Goal: Task Accomplishment & Management: Manage account settings

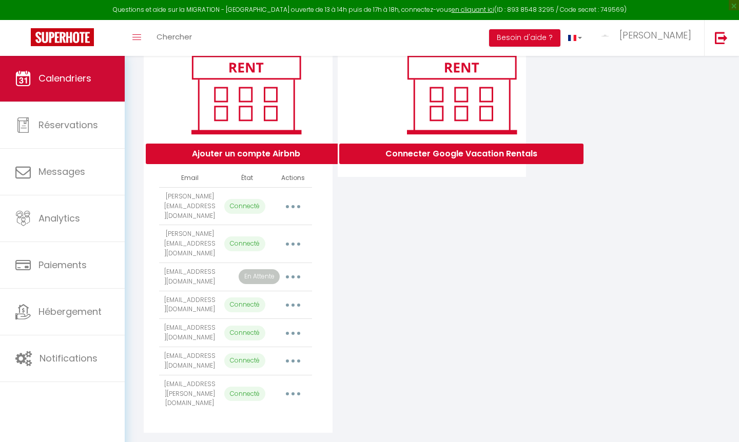
click at [83, 84] on span "Calendriers" at bounding box center [64, 78] width 53 height 13
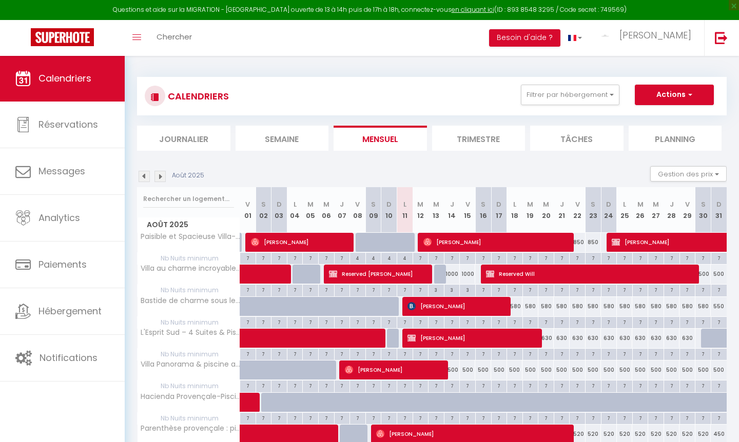
scroll to position [176, 0]
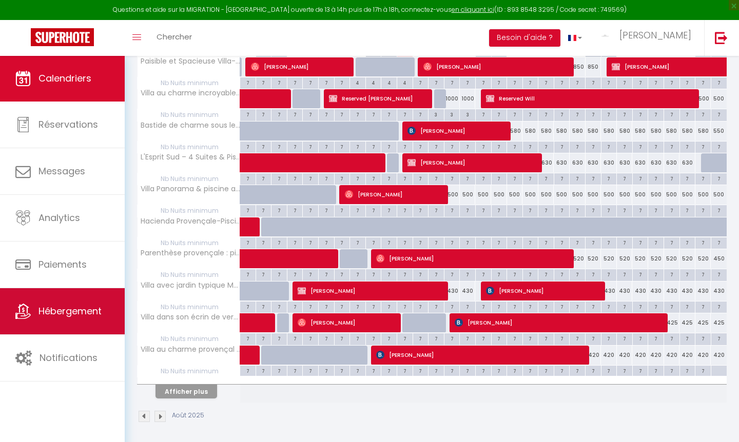
click at [53, 306] on span "Hébergement" at bounding box center [69, 311] width 63 height 13
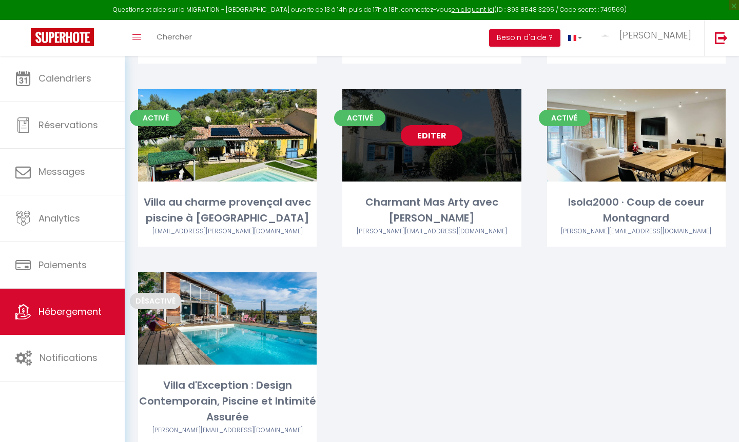
scroll to position [589, 0]
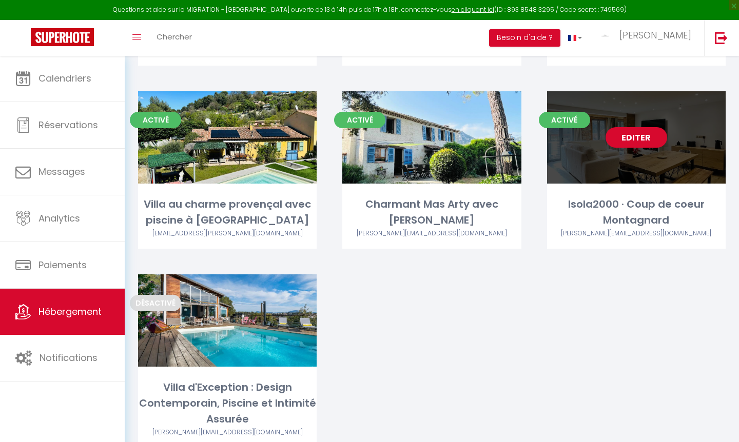
click at [653, 130] on link "Editer" at bounding box center [637, 137] width 62 height 21
select select "3"
select select "2"
select select "1"
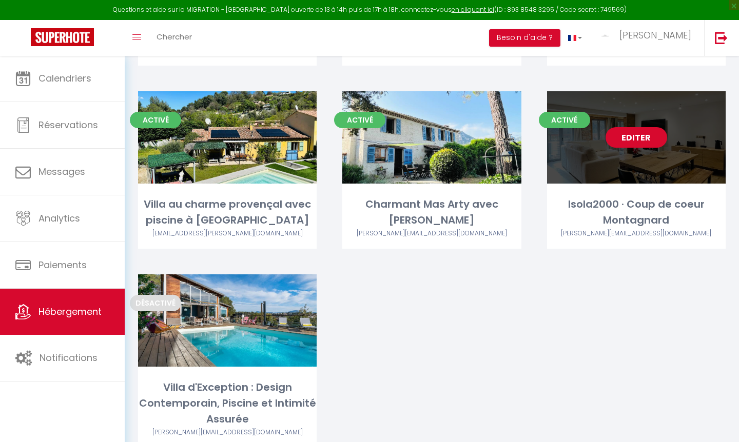
select select
select select "28"
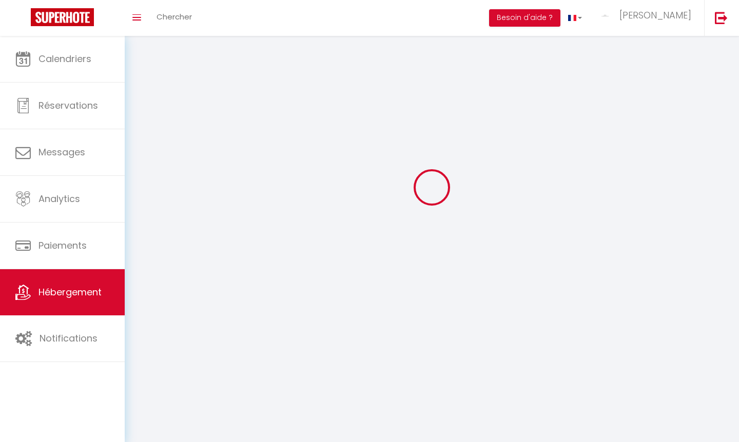
select select
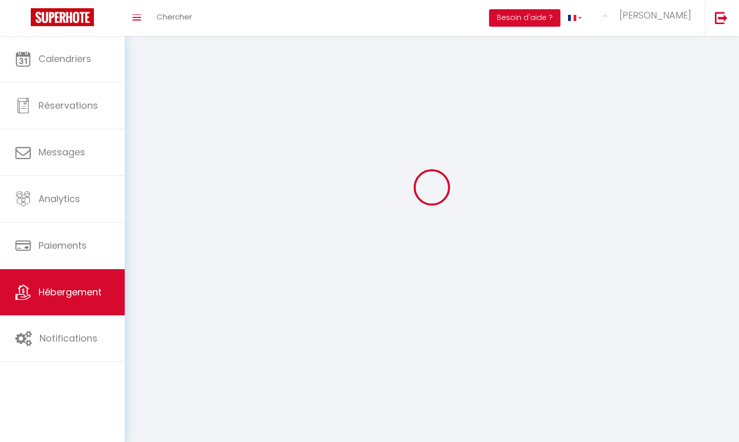
select select
checkbox input "false"
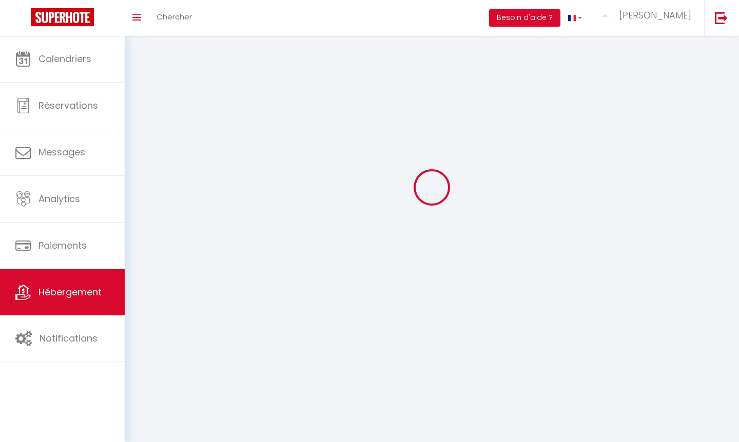
checkbox input "false"
select select
type input "Isola2000 · Coup de coeur Montagnard"
type input "SAS"
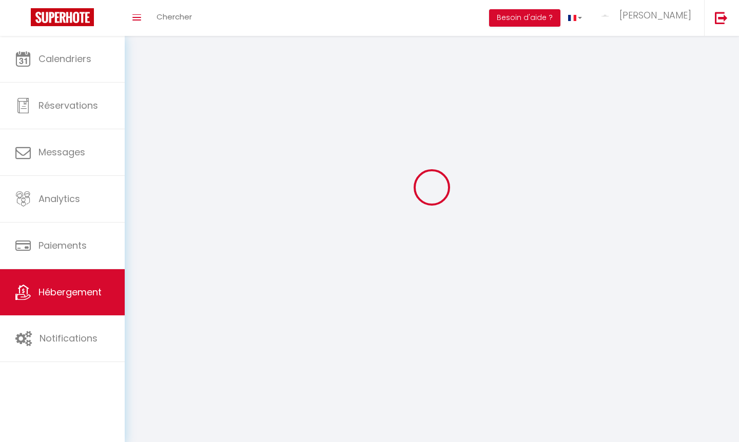
type input "NICE HOME"
type input "1015 chemin de la Sablière"
type input "06640"
type input "Saint Jeannet"
select select "2"
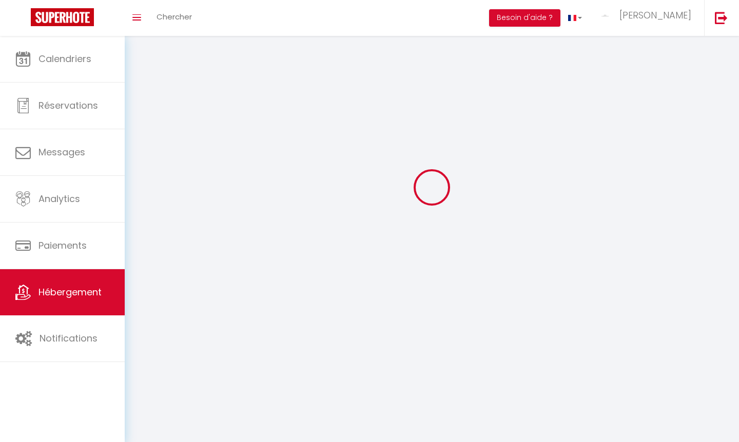
type input "200"
type input "120"
type input "6.70"
type input "6.43"
type input "2000"
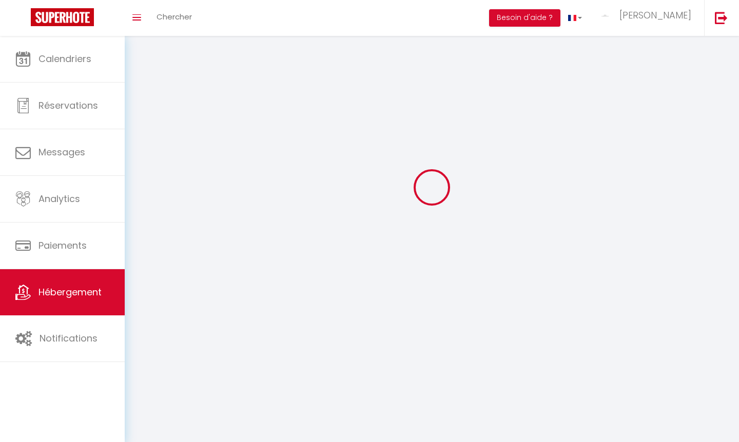
type input "Route de la Lombarde"
type input "06420"
type input "Isola"
type input "[PERSON_NAME][EMAIL_ADDRESS][DOMAIN_NAME]"
select select "5297"
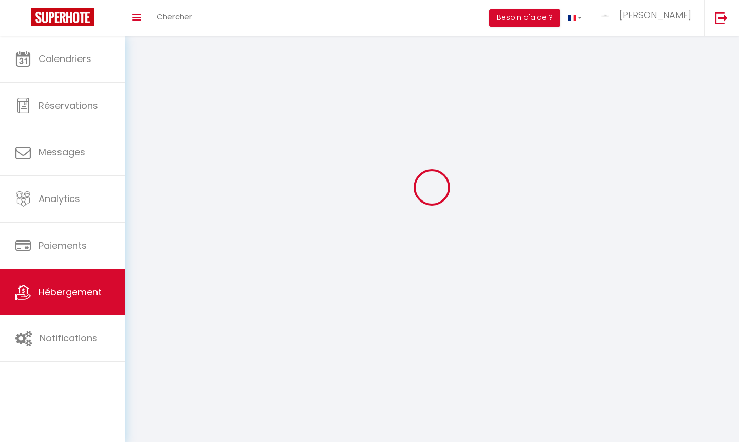
checkbox input "false"
checkbox input "true"
checkbox input "false"
radio input "true"
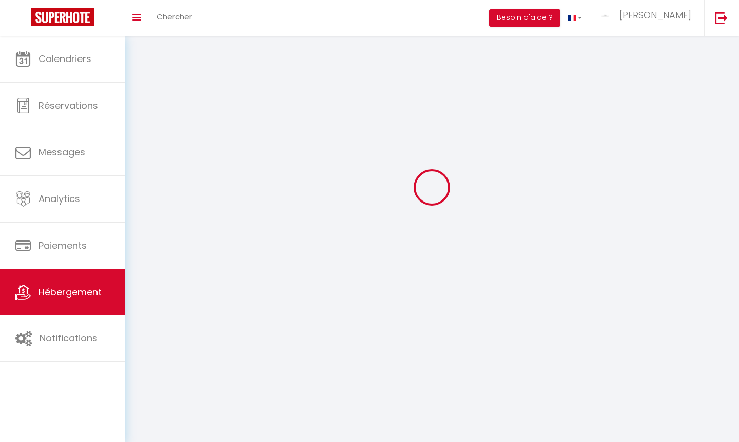
select select
type input "0"
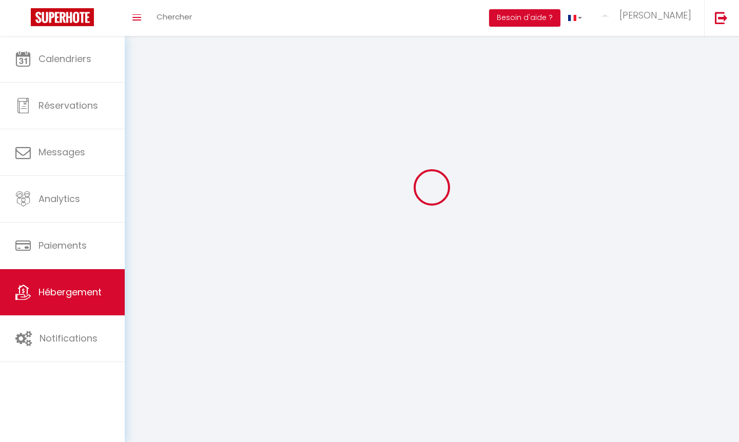
type input "0"
select select "16:00"
select select
select select "10:00"
select select "30"
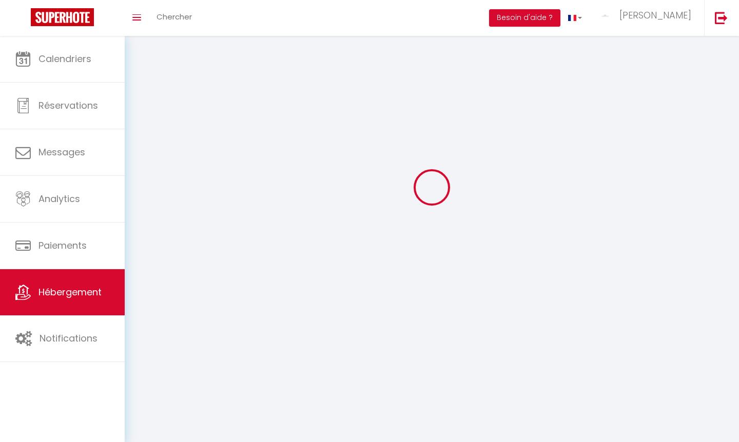
select select "120"
select select "1"
select select "3"
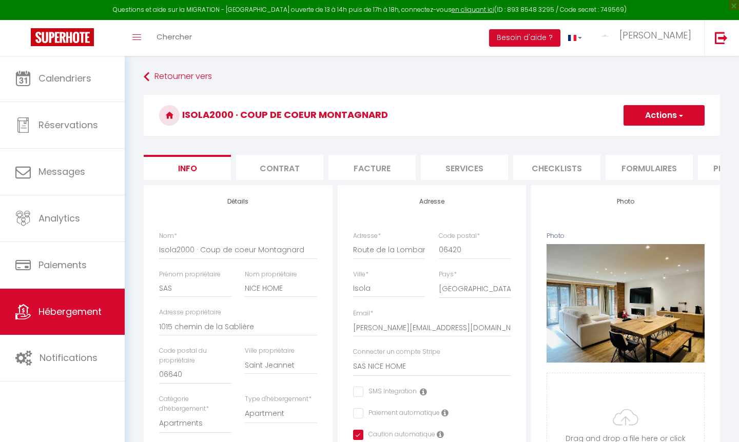
select select
checkbox input "false"
checkbox input "true"
checkbox input "false"
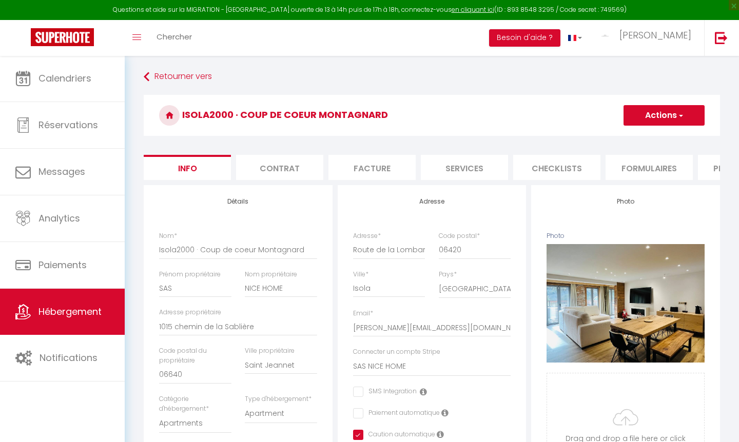
click at [634, 165] on li "Formulaires" at bounding box center [649, 167] width 87 height 25
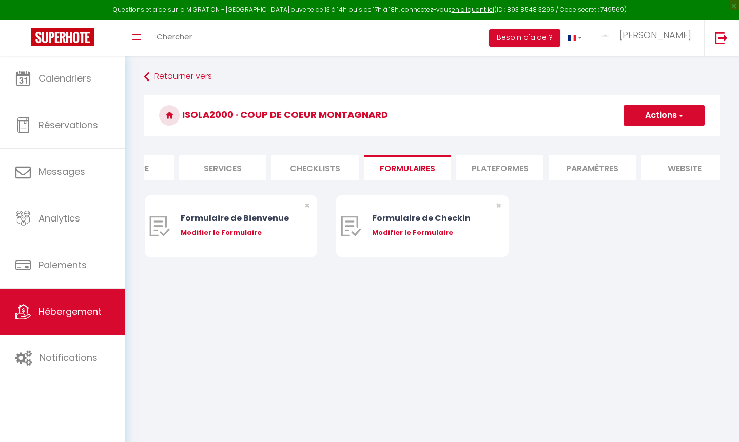
scroll to position [0, 257]
click at [481, 169] on li "Plateformes" at bounding box center [484, 167] width 87 height 25
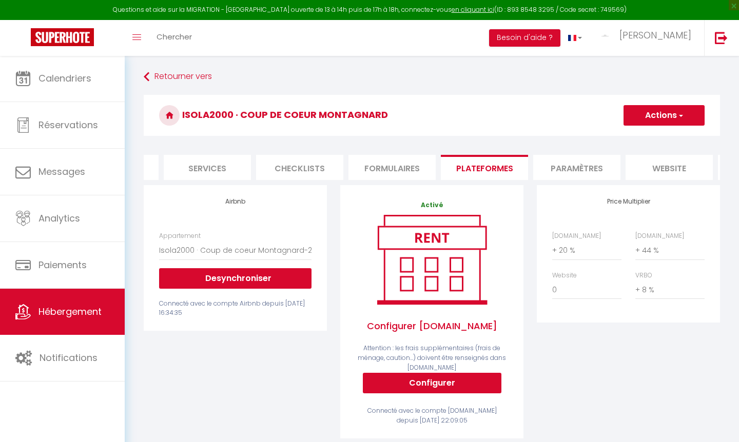
click at [577, 161] on li "Paramètres" at bounding box center [576, 167] width 87 height 25
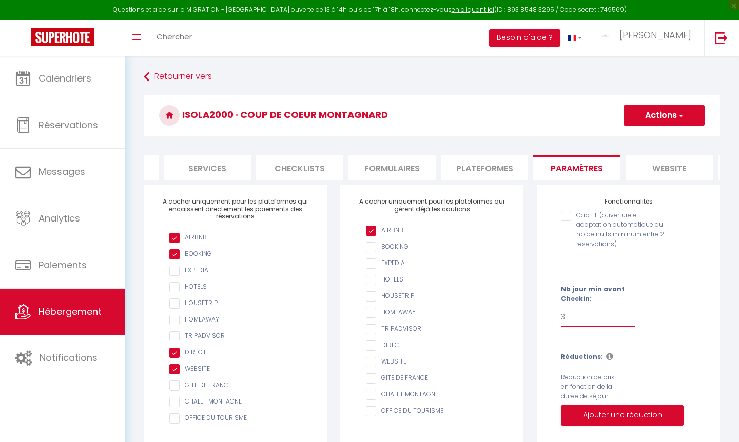
select select "2"
checkbox input "false"
click at [591, 416] on button "Ajouter une réduction" at bounding box center [622, 415] width 123 height 21
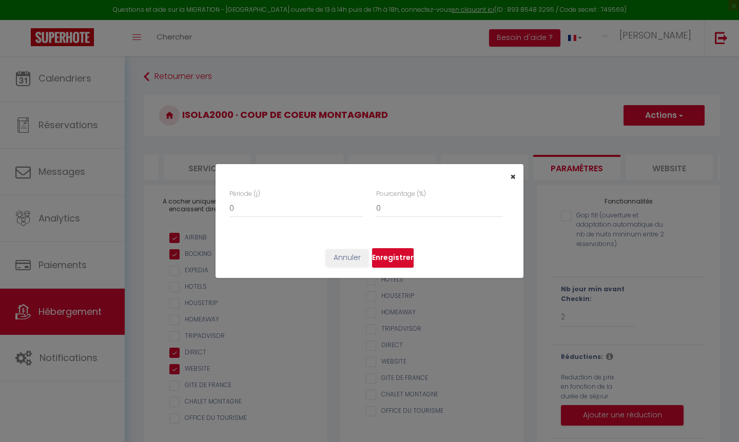
click at [513, 173] on span "×" at bounding box center [513, 176] width 6 height 13
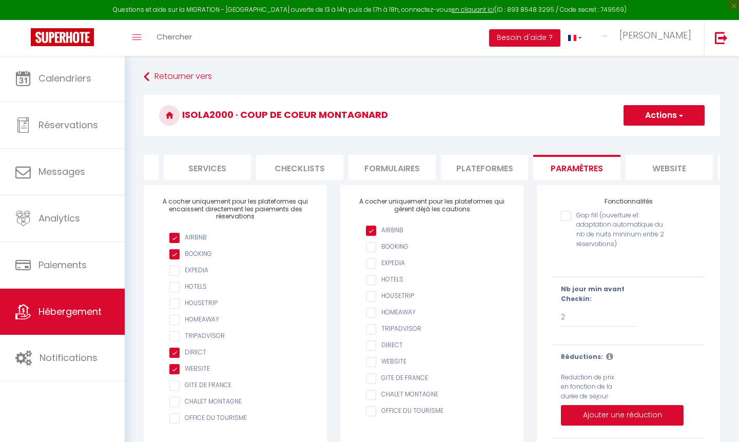
click at [669, 115] on button "Actions" at bounding box center [664, 115] width 81 height 21
click at [656, 140] on input "Enregistrer" at bounding box center [652, 138] width 38 height 10
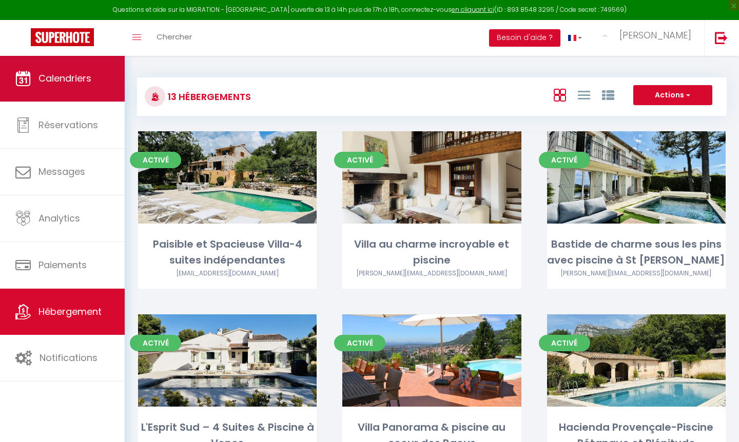
click at [54, 84] on span "Calendriers" at bounding box center [64, 78] width 53 height 13
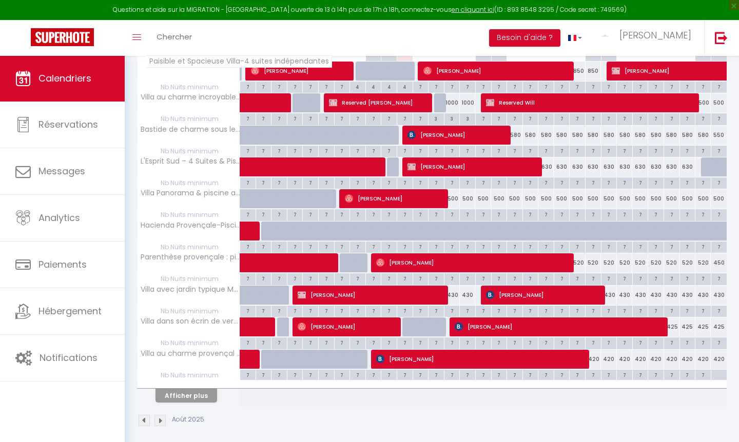
scroll to position [176, 0]
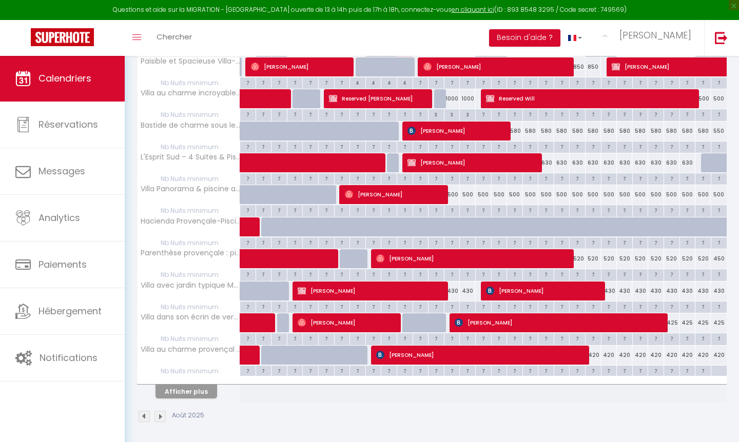
click at [200, 392] on button "Afficher plus" at bounding box center [186, 392] width 62 height 14
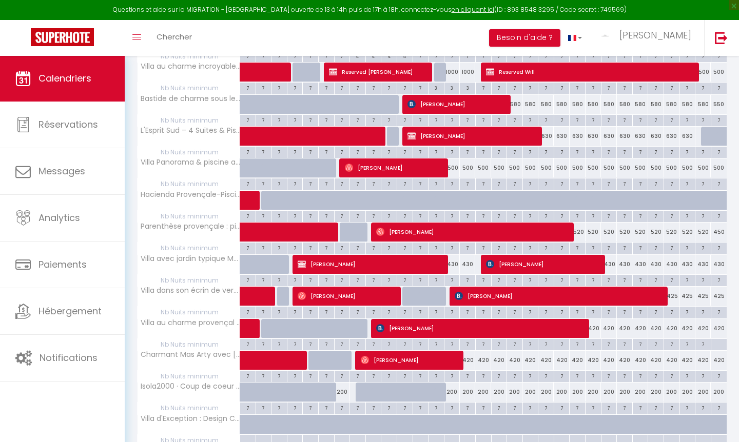
scroll to position [206, 0]
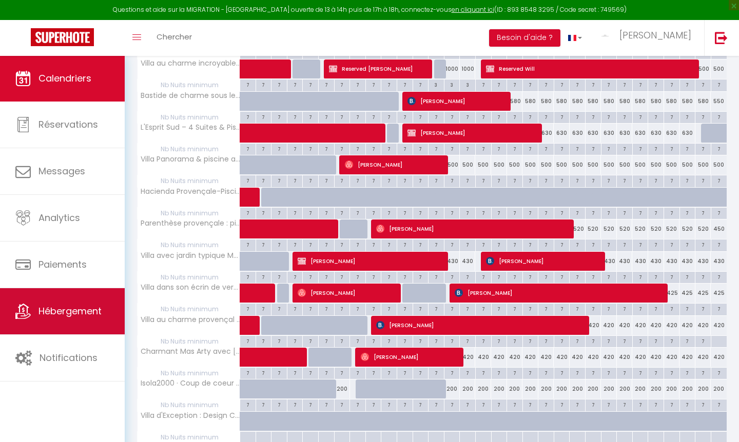
click at [85, 313] on span "Hébergement" at bounding box center [69, 311] width 63 height 13
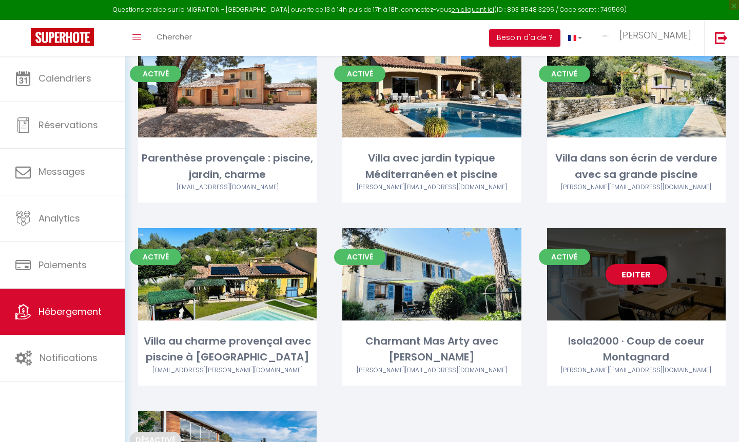
scroll to position [455, 0]
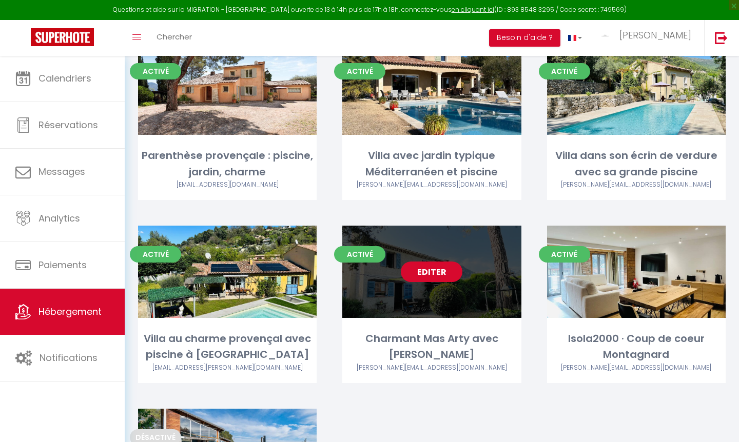
click at [427, 267] on link "Editer" at bounding box center [432, 272] width 62 height 21
click at [427, 268] on link "Editer" at bounding box center [432, 272] width 62 height 21
select select "3"
select select "2"
select select "1"
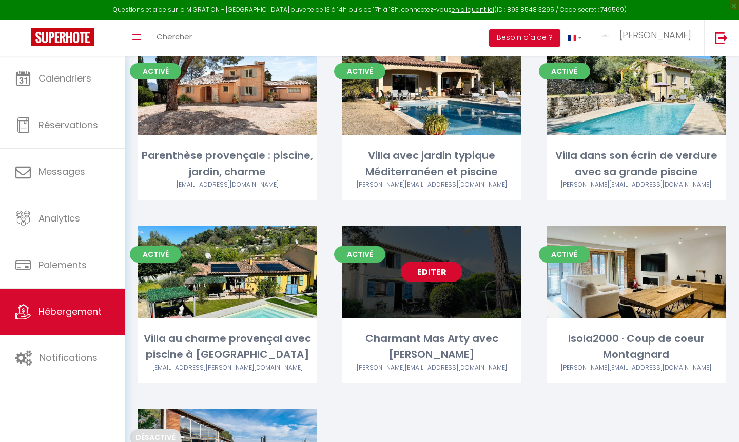
select select "1"
select select
select select "28"
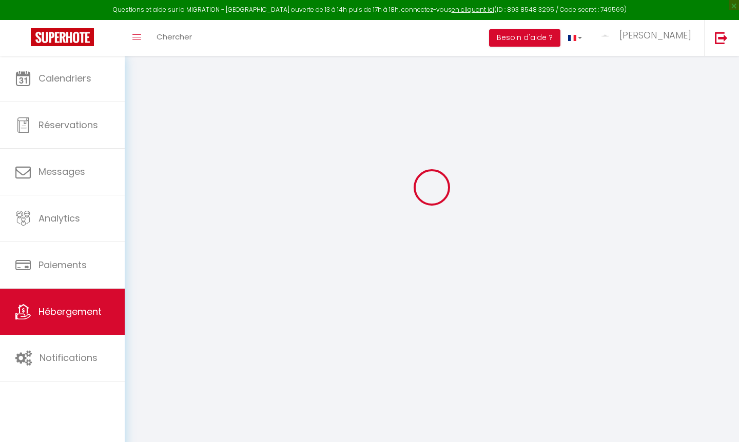
type input "Charmant Mas Arty avec [PERSON_NAME]"
type input "[PERSON_NAME]"
select select "houses"
select select "7"
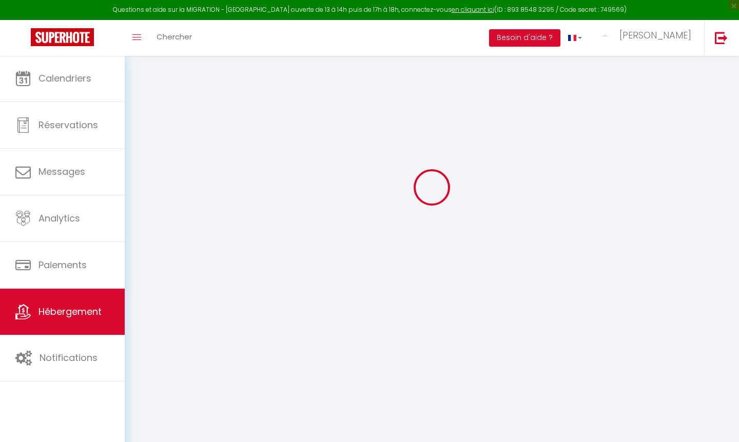
select select "4"
select select "2"
type input "380"
type input "7"
type input "350"
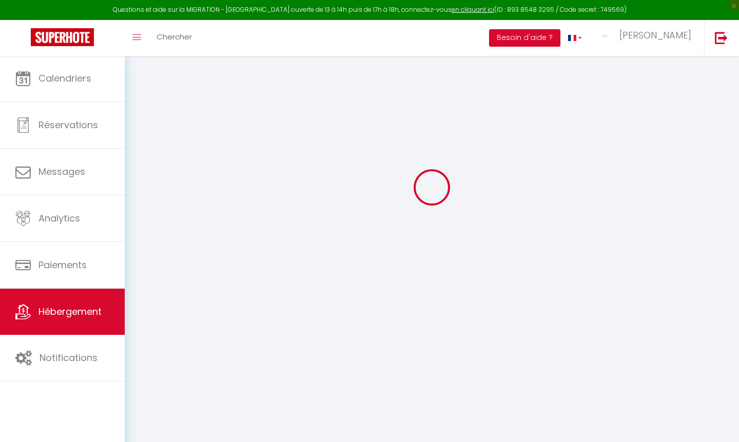
type input "6.70"
type input "6.43"
type input "1000"
select select
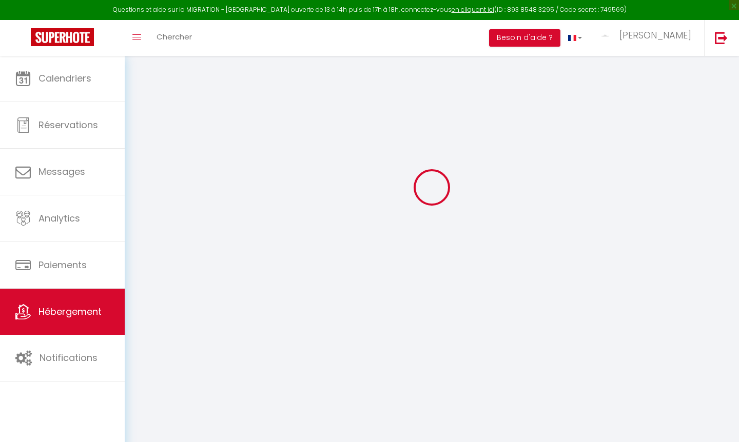
select select
type input "[STREET_ADDRESS]"
type input "06140"
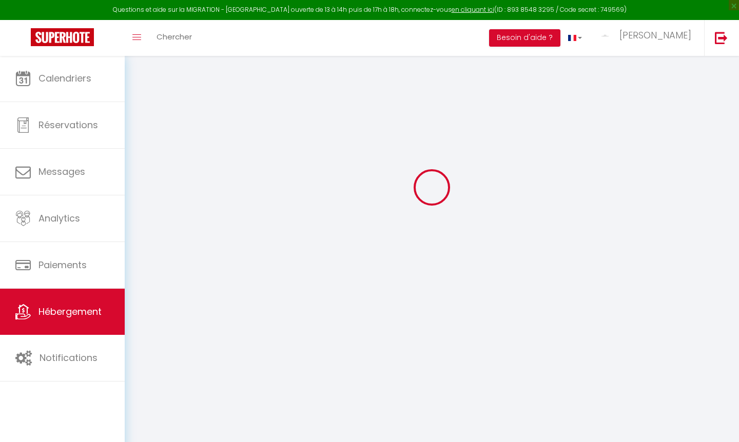
type input "Vence"
type input "[PERSON_NAME][EMAIL_ADDRESS][DOMAIN_NAME]"
select select "5109"
checkbox input "false"
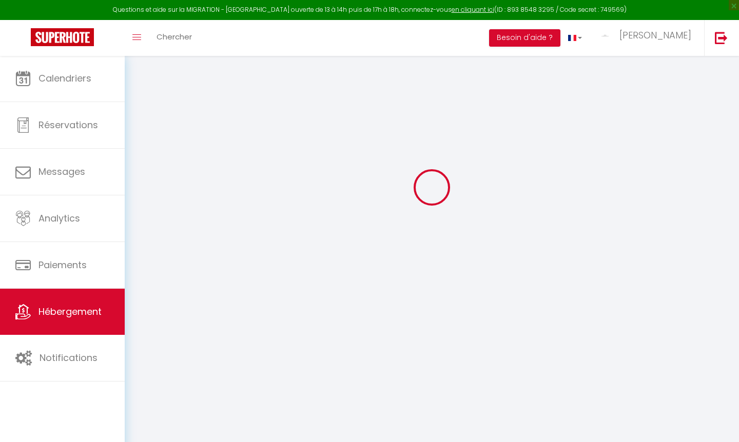
checkbox input "true"
checkbox input "false"
radio input "true"
type input "24"
type input "350"
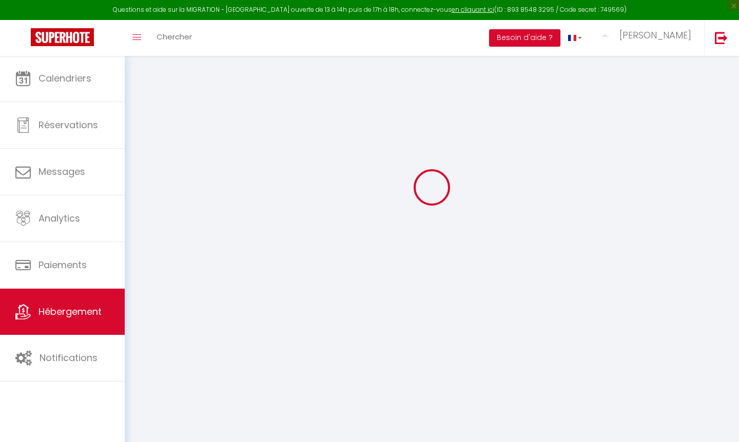
type input "0"
select select
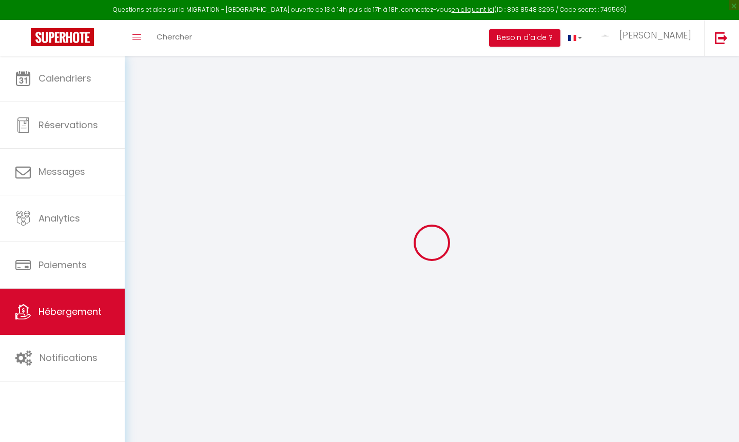
select select
checkbox input "false"
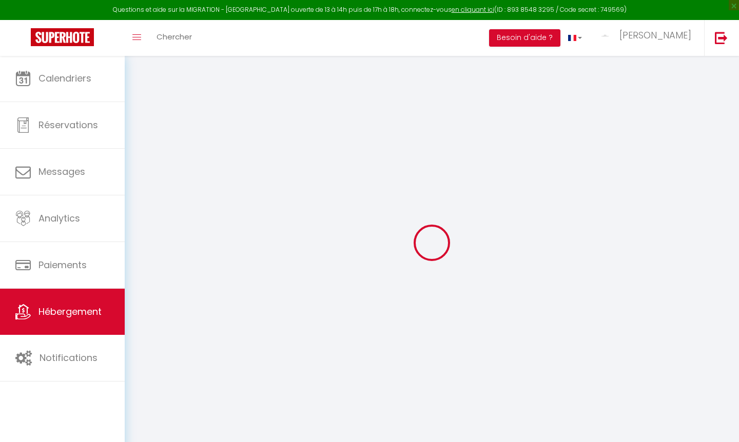
checkbox input "true"
checkbox input "false"
select select "+ 3 %"
select select "+ 44 %"
select select "+ 8 %"
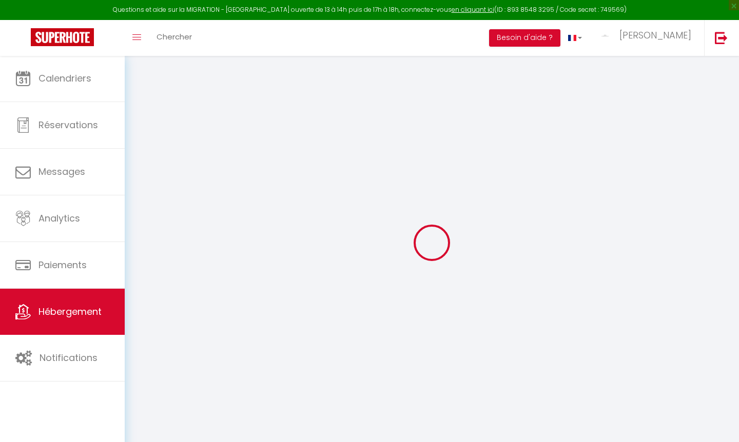
select select
checkbox input "false"
checkbox input "true"
checkbox input "false"
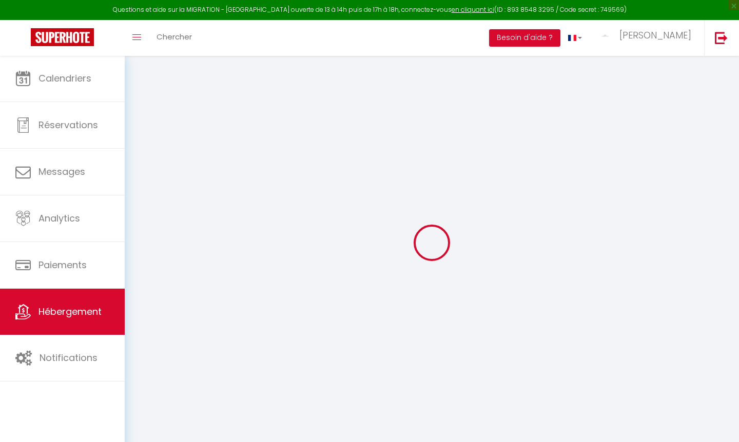
select select "3706-27721301"
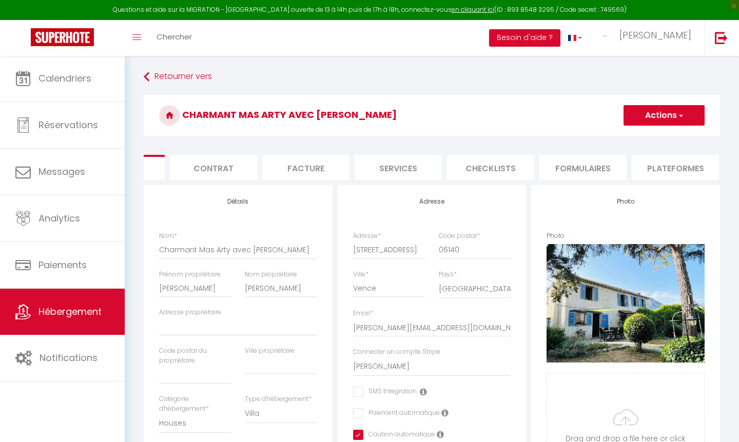
scroll to position [0, 75]
click at [656, 170] on li "Plateformes" at bounding box center [666, 167] width 87 height 25
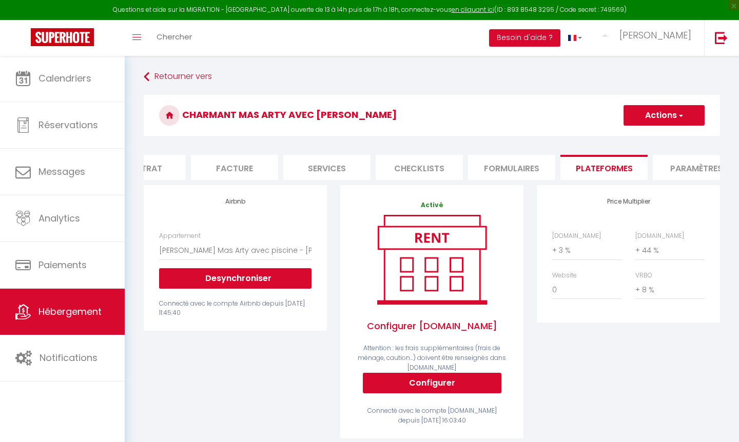
scroll to position [0, 160]
click at [680, 166] on li "Paramètres" at bounding box center [674, 167] width 87 height 25
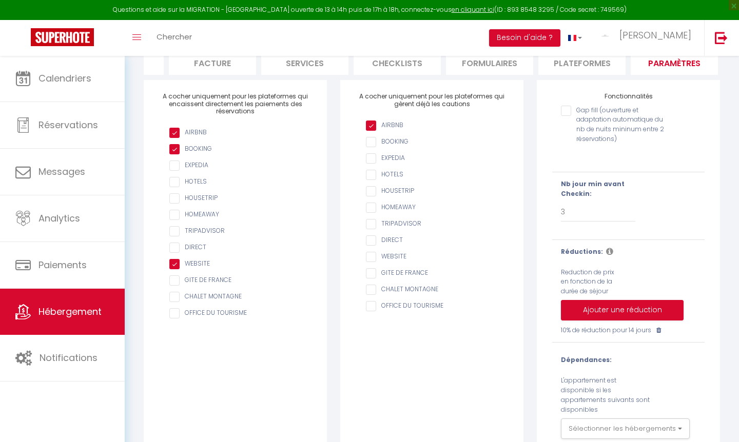
scroll to position [121, 0]
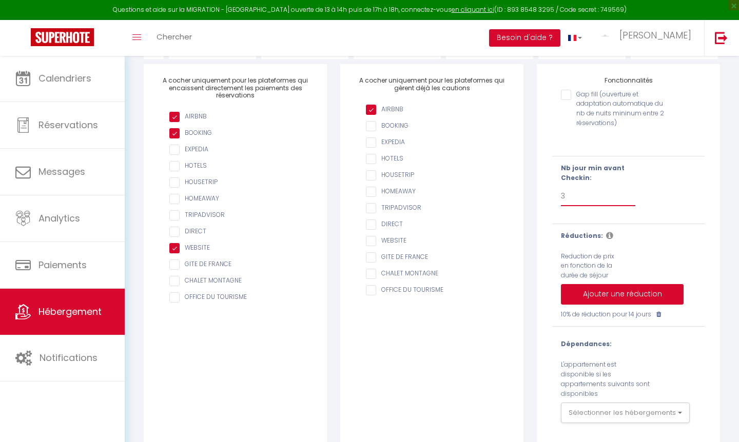
select select "5"
checkbox input "false"
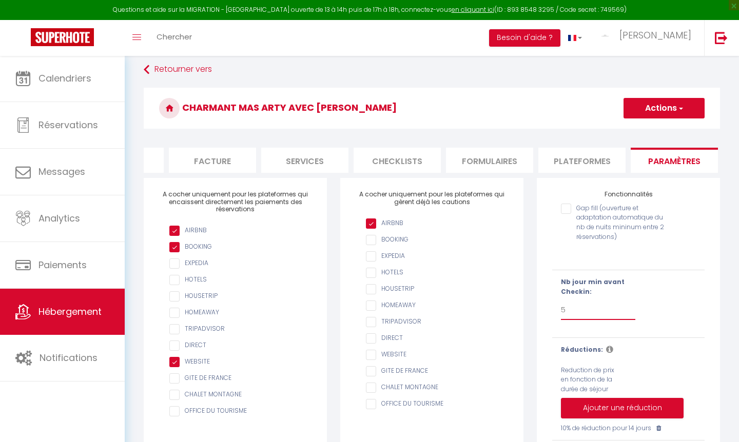
scroll to position [5, 0]
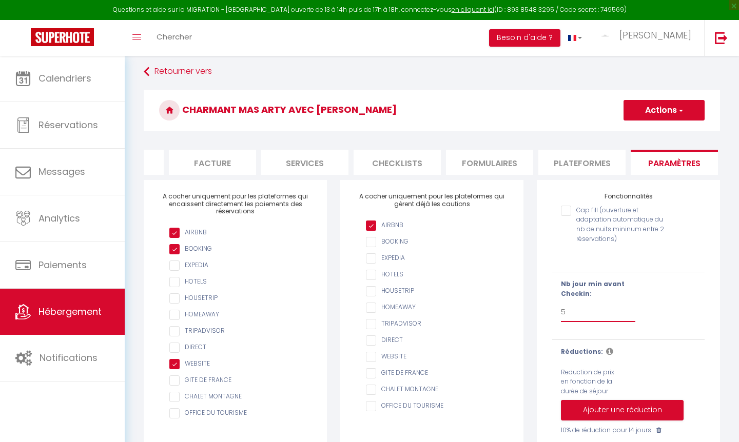
click at [659, 110] on button "Actions" at bounding box center [664, 110] width 81 height 21
click at [650, 135] on input "Enregistrer" at bounding box center [652, 133] width 38 height 10
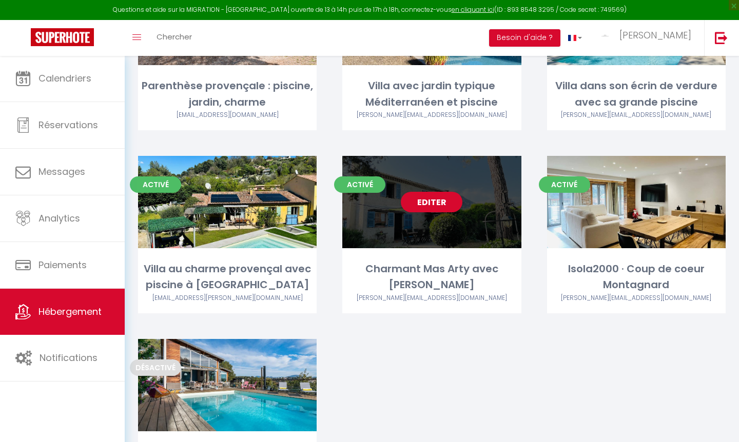
scroll to position [532, 0]
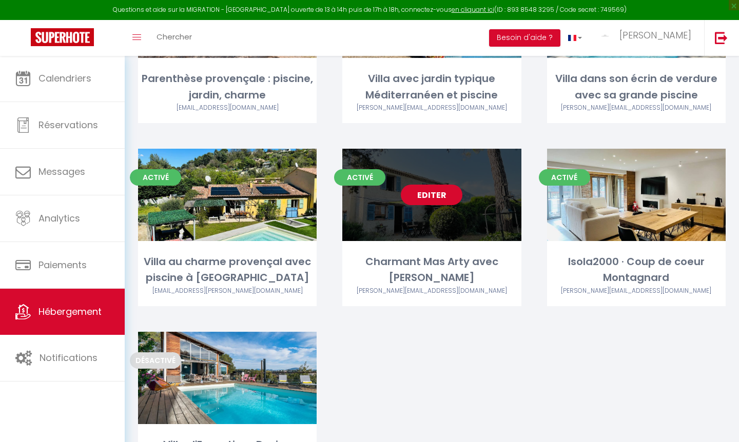
click at [446, 190] on link "Editer" at bounding box center [432, 195] width 62 height 21
click at [448, 190] on link "Editer" at bounding box center [432, 195] width 62 height 21
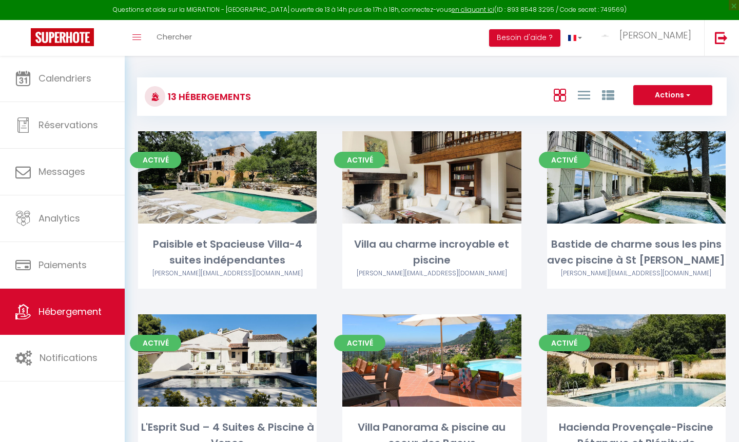
select select "3"
select select "2"
select select "1"
select select
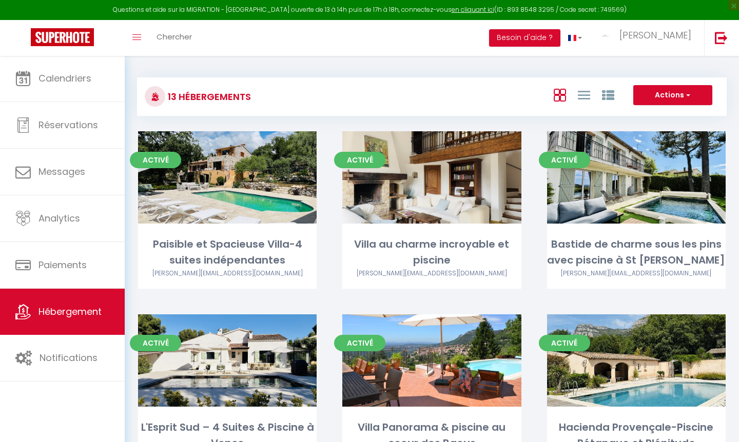
select select "28"
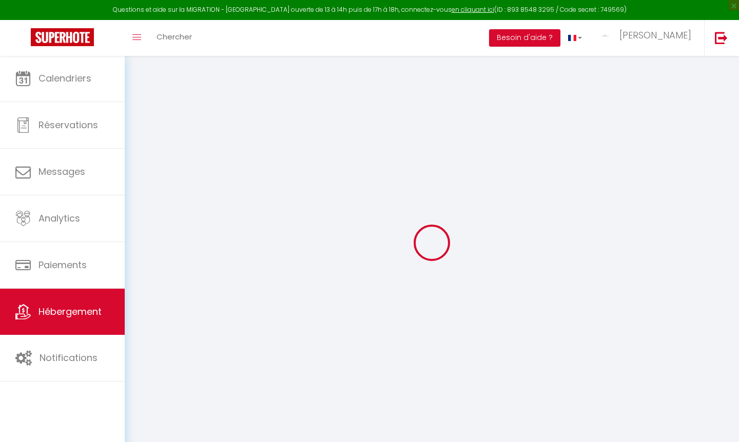
select select
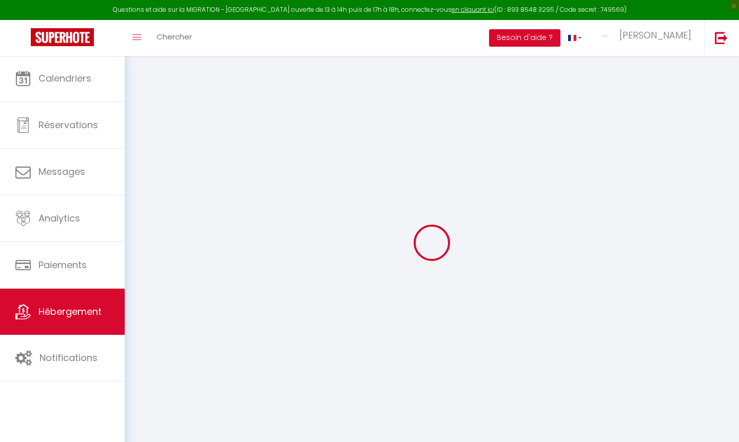
select select
checkbox input "false"
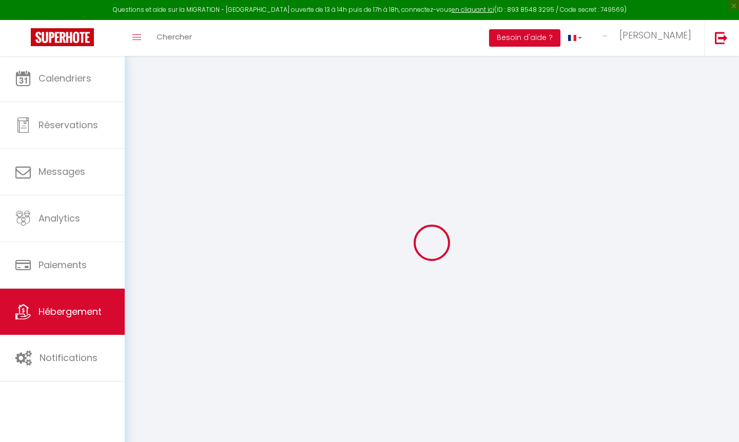
select select
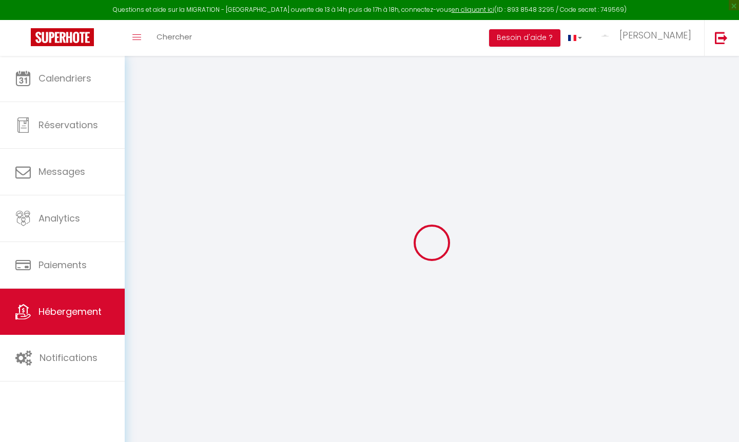
select select
checkbox input "false"
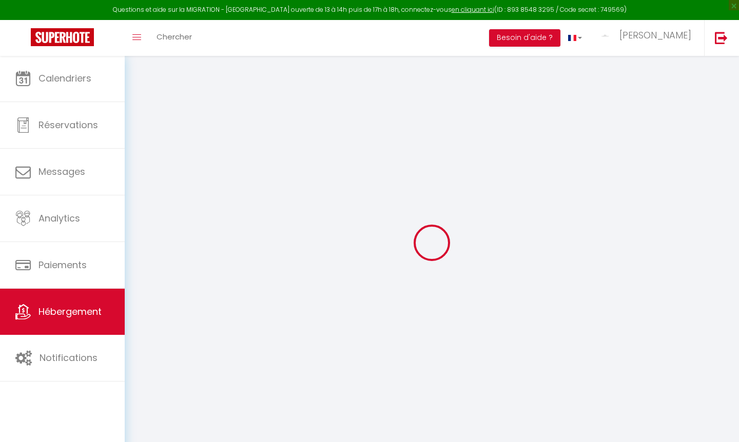
checkbox input "false"
select select
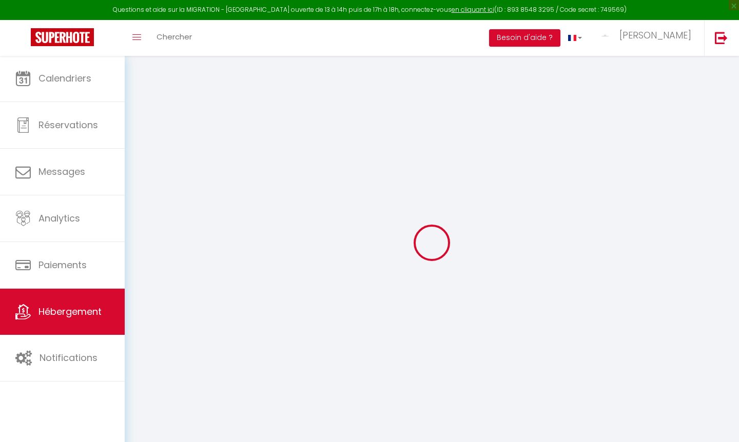
select select
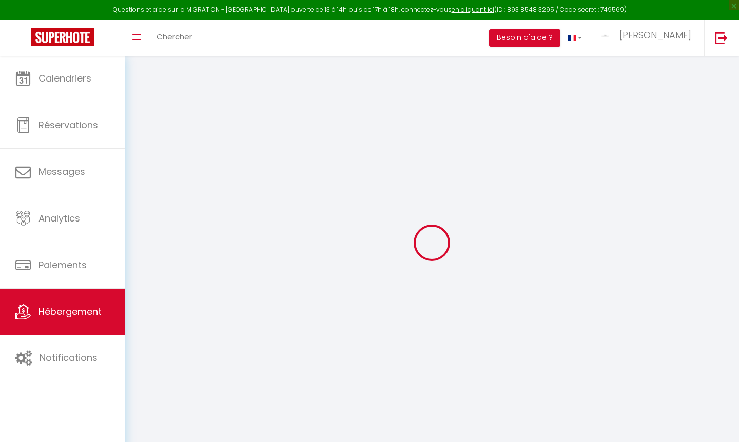
checkbox input "false"
select select
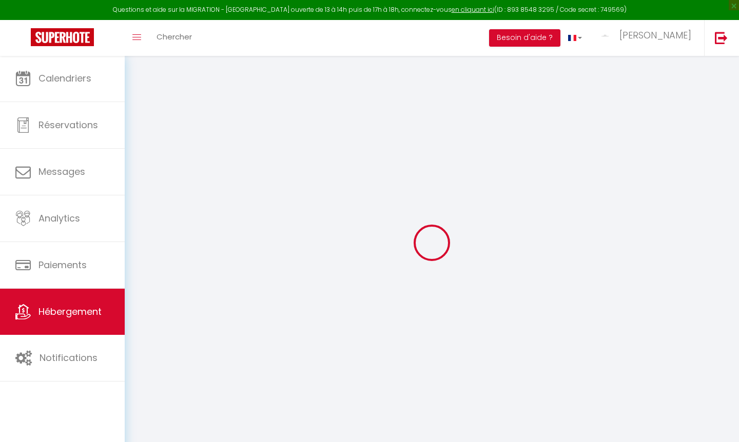
select select
type input "Charmant Mas Arty avec [PERSON_NAME]"
type input "[PERSON_NAME]"
select select "houses"
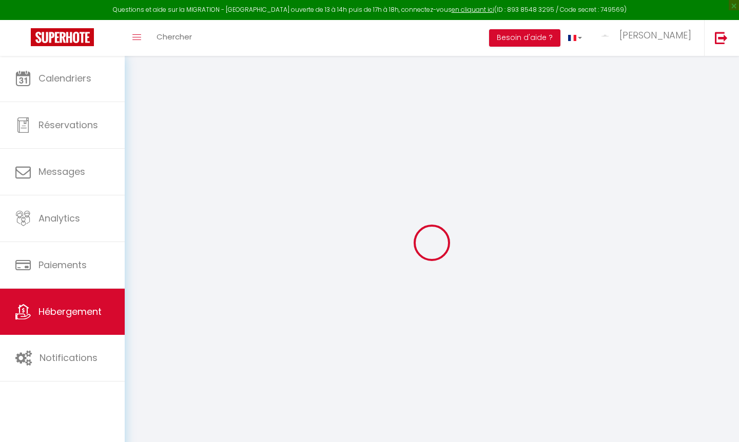
select select "7"
select select "4"
select select "2"
type input "380"
type input "7"
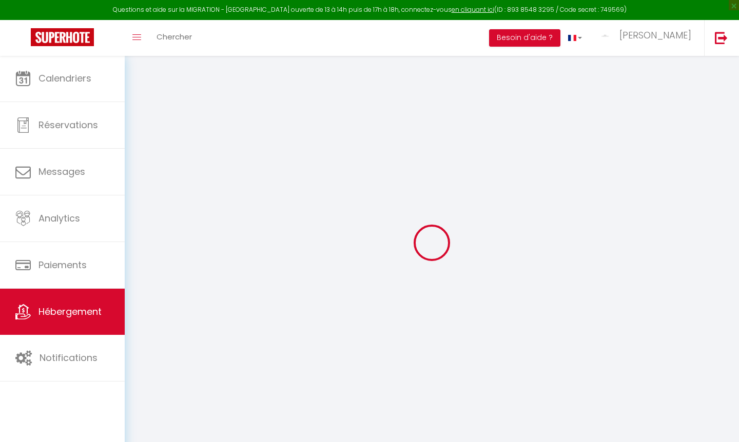
type input "350"
type input "6.70"
type input "6.43"
type input "1000"
select select
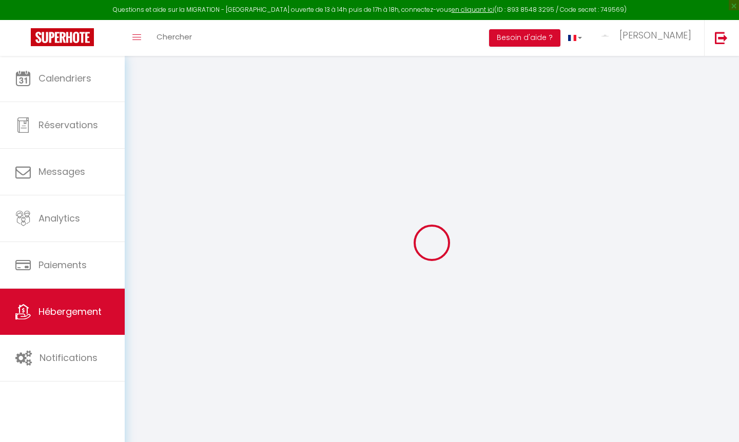
select select
type input "[STREET_ADDRESS]"
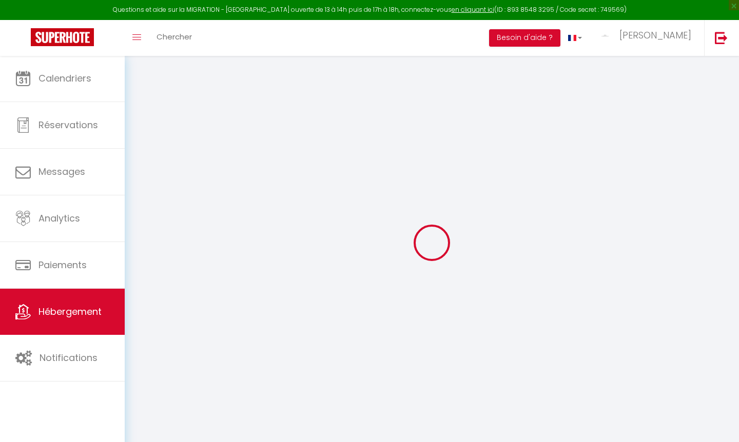
type input "06140"
type input "Vence"
type input "[PERSON_NAME][EMAIL_ADDRESS][DOMAIN_NAME]"
select select "5109"
checkbox input "false"
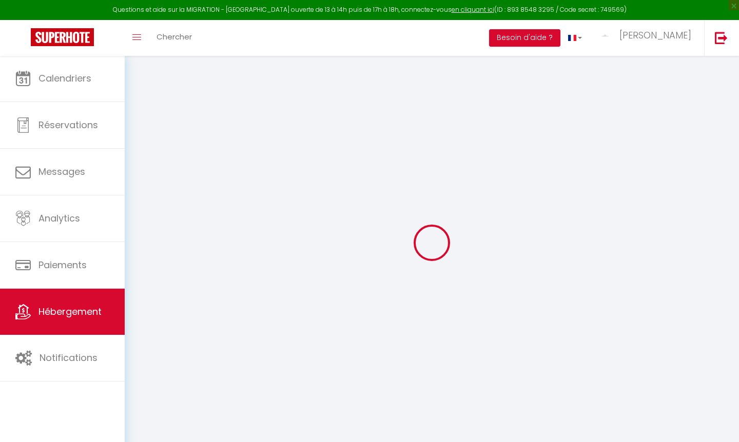
checkbox input "false"
checkbox input "true"
checkbox input "false"
radio input "true"
type input "24"
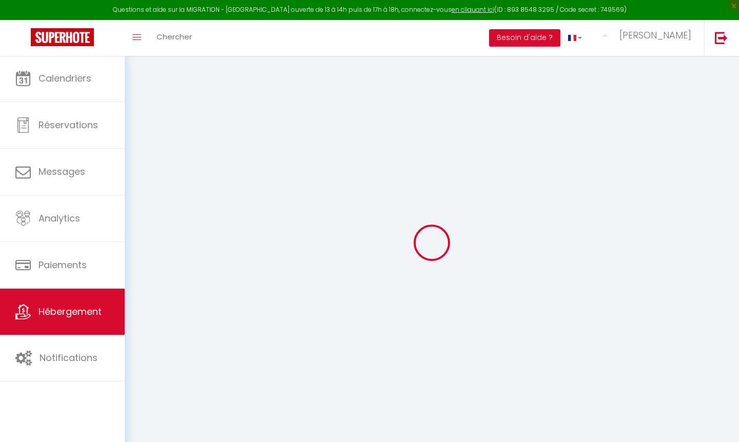
type input "350"
type input "0"
select select
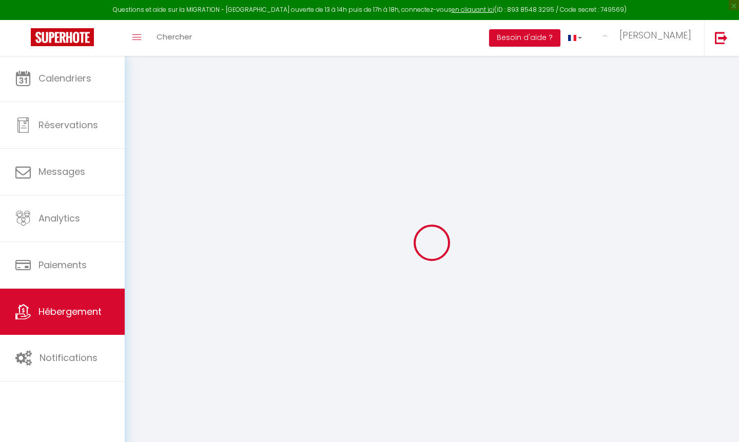
select select
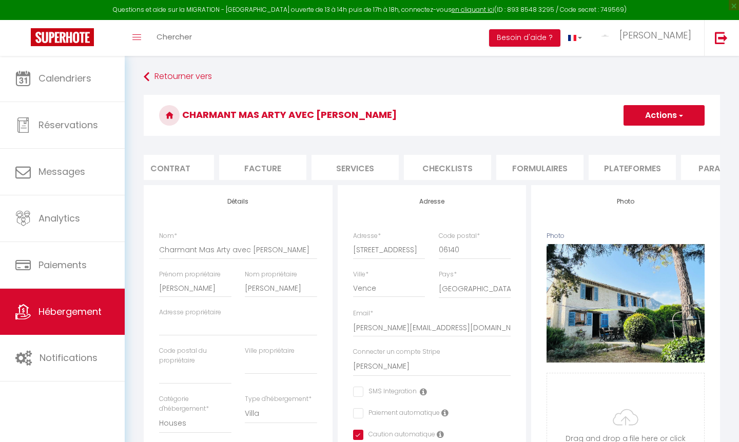
scroll to position [0, 144]
click at [616, 165] on li "Plateformes" at bounding box center [597, 167] width 87 height 25
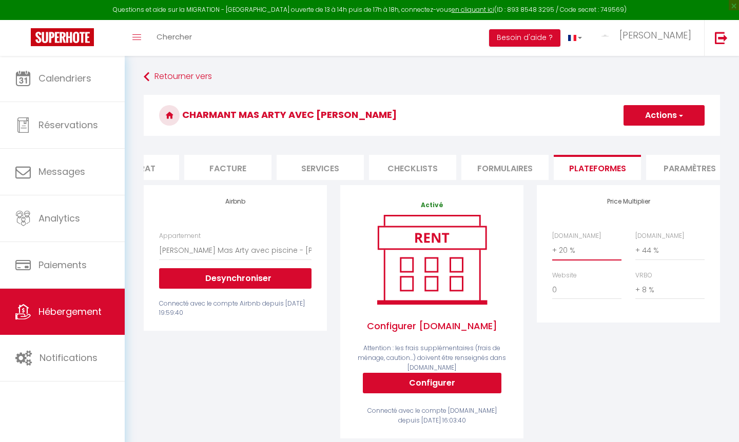
click at [670, 119] on button "Actions" at bounding box center [664, 115] width 81 height 21
click at [664, 136] on link "Enregistrer" at bounding box center [663, 137] width 81 height 13
click at [501, 185] on form "Charmant Mas Arty avec Piscine Actions Enregistrer Info Contrat Facture Service…" at bounding box center [432, 371] width 576 height 553
click at [498, 164] on li "Formulaires" at bounding box center [504, 167] width 87 height 25
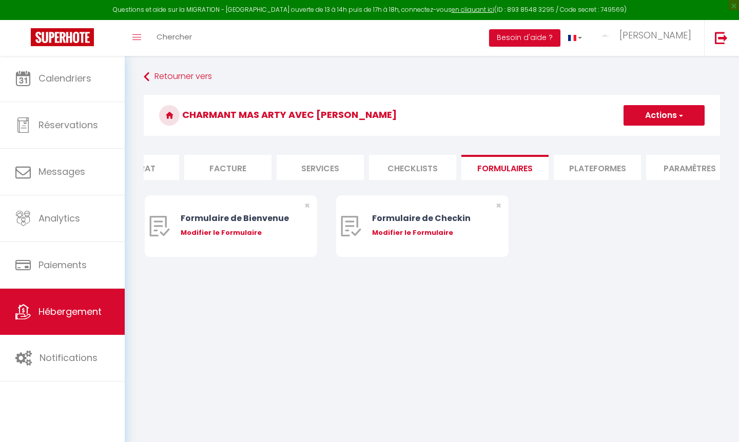
click at [674, 170] on li "Paramètres" at bounding box center [689, 167] width 87 height 25
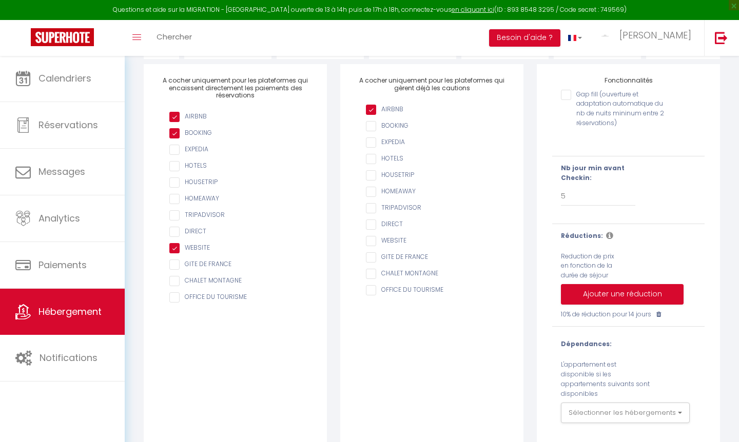
scroll to position [119, 0]
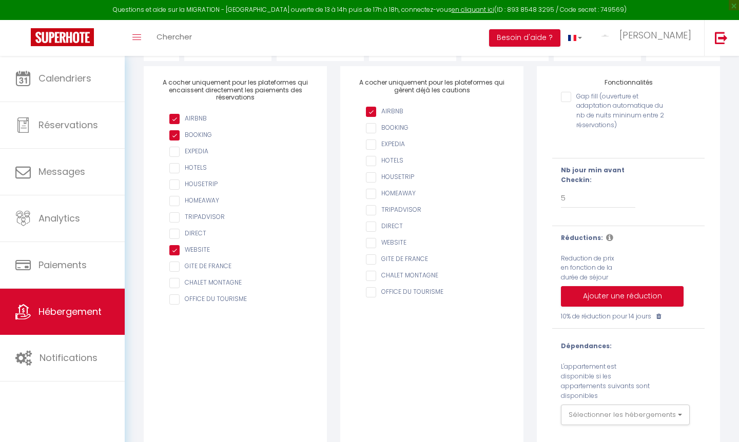
click at [64, 313] on span "Hébergement" at bounding box center [69, 311] width 63 height 13
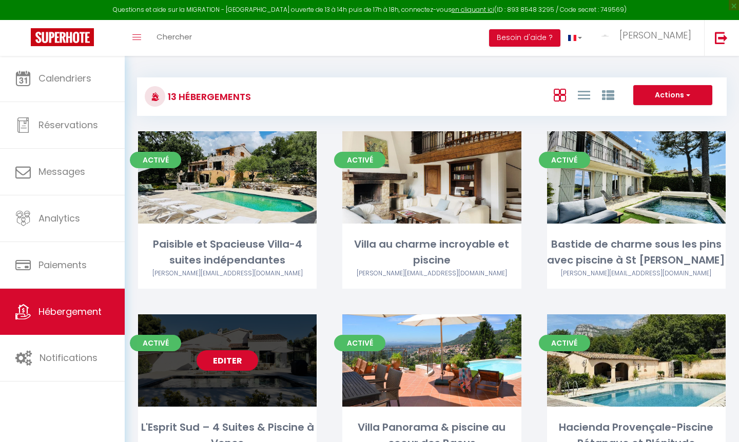
click at [230, 366] on link "Editer" at bounding box center [228, 360] width 62 height 21
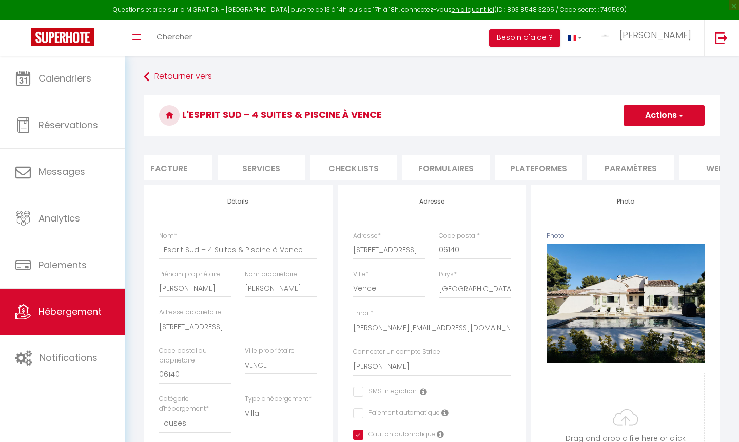
scroll to position [0, 276]
click at [547, 166] on li "Paramètres" at bounding box center [558, 167] width 87 height 25
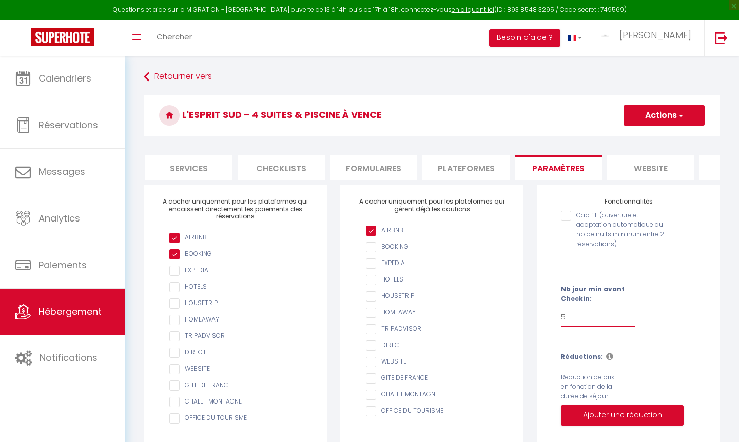
click at [663, 125] on button "Actions" at bounding box center [664, 115] width 81 height 21
click at [664, 136] on input "Enregistrer" at bounding box center [652, 138] width 38 height 10
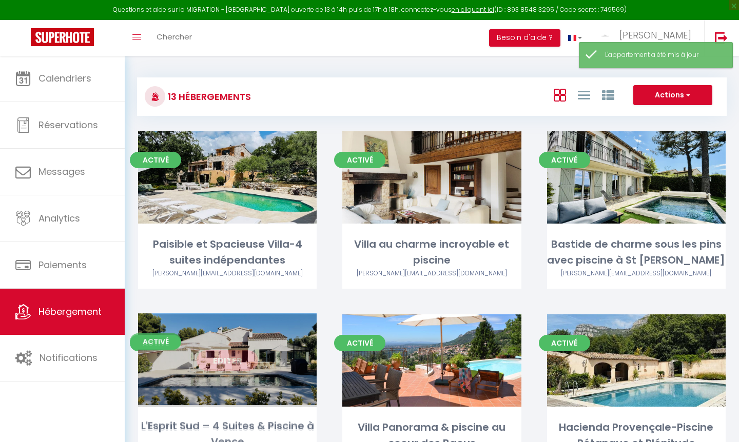
click at [238, 358] on link "Editer" at bounding box center [228, 360] width 62 height 21
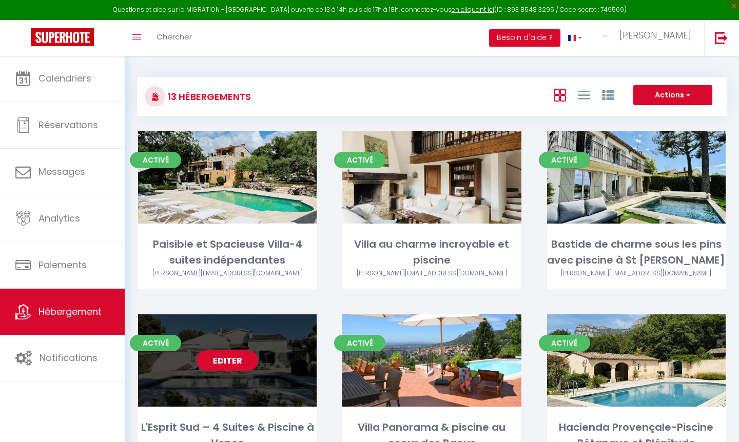
click at [230, 364] on link "Editer" at bounding box center [228, 360] width 62 height 21
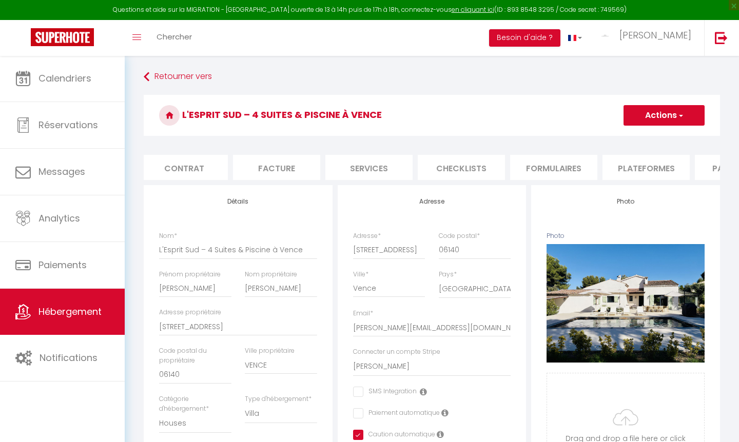
scroll to position [0, 105]
click at [649, 164] on li "Plateformes" at bounding box center [636, 167] width 87 height 25
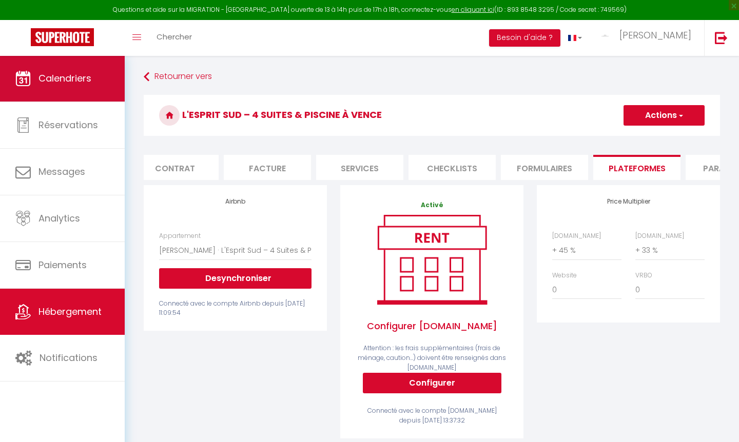
click at [89, 75] on span "Calendriers" at bounding box center [64, 78] width 53 height 13
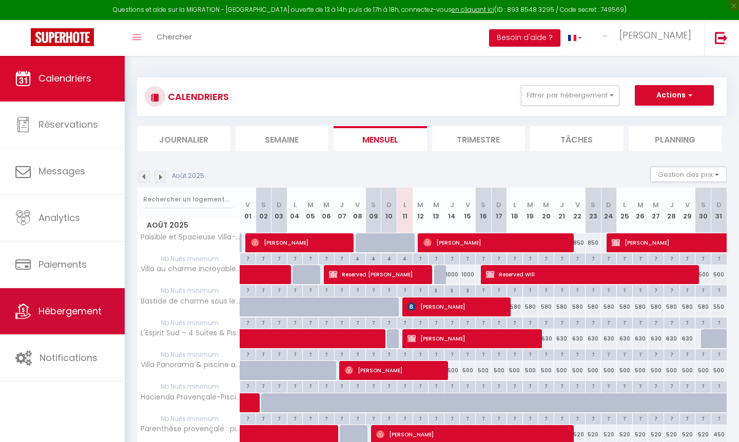
click at [62, 308] on span "Hébergement" at bounding box center [69, 311] width 63 height 13
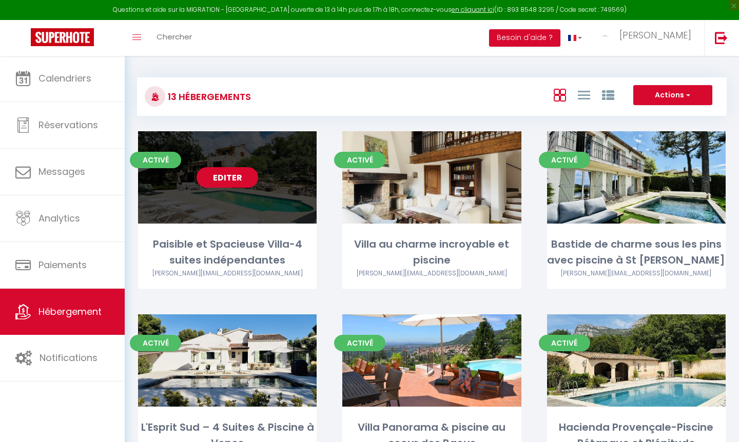
click at [229, 177] on link "Editer" at bounding box center [228, 177] width 62 height 21
click at [230, 180] on link "Editer" at bounding box center [228, 177] width 62 height 21
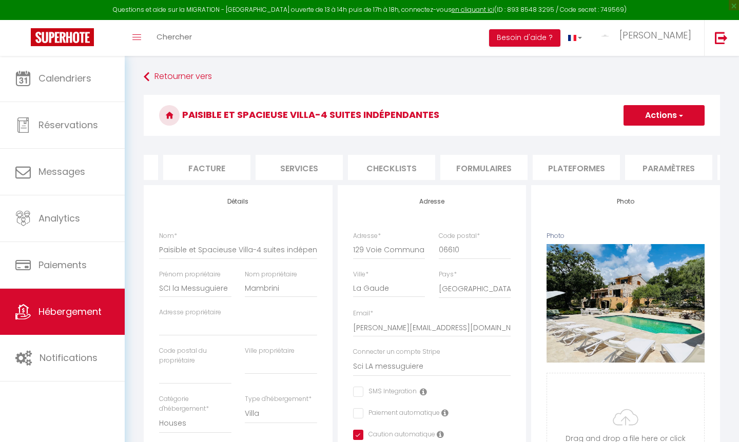
scroll to position [0, 218]
click at [527, 170] on li "Plateformes" at bounding box center [523, 167] width 87 height 25
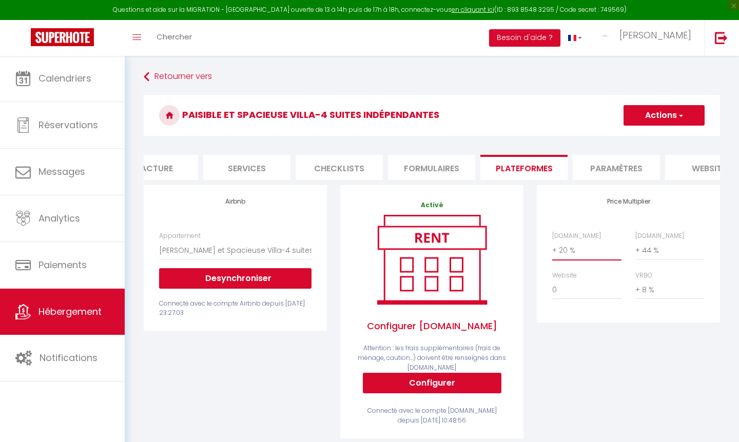
click at [623, 167] on li "Paramètres" at bounding box center [616, 167] width 87 height 25
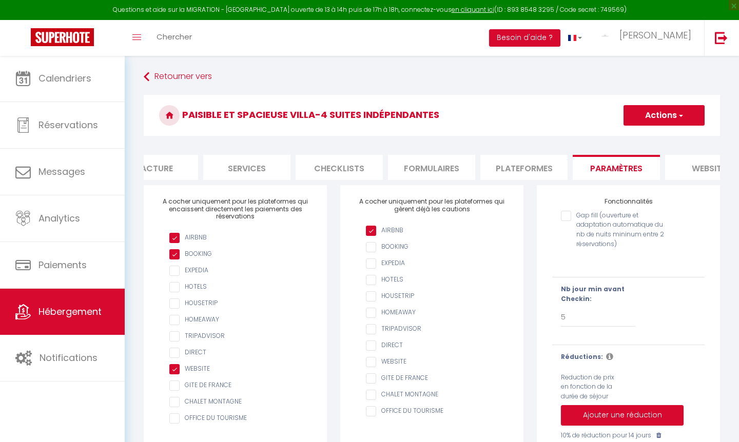
click at [537, 170] on li "Plateformes" at bounding box center [523, 167] width 87 height 25
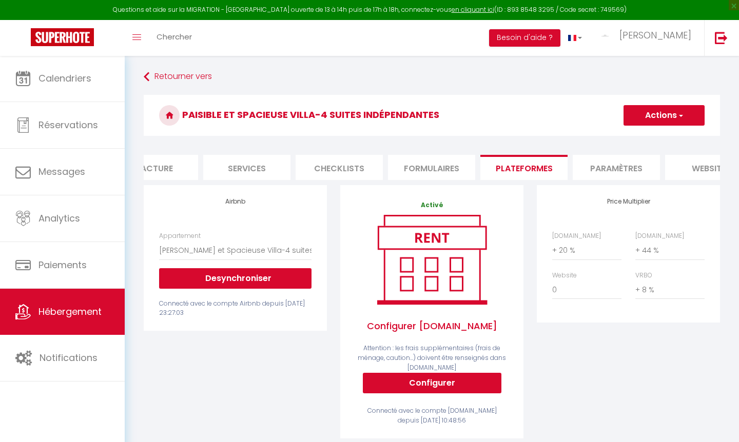
click at [672, 119] on button "Actions" at bounding box center [664, 115] width 81 height 21
click at [669, 141] on link "Enregistrer" at bounding box center [663, 137] width 81 height 13
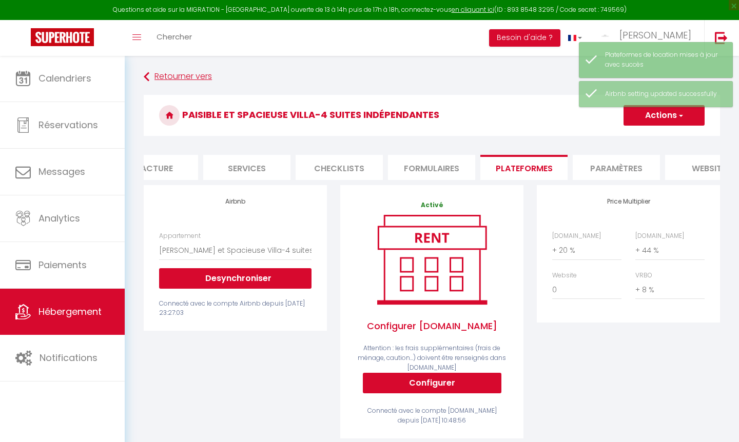
click at [177, 79] on link "Retourner vers" at bounding box center [432, 77] width 576 height 18
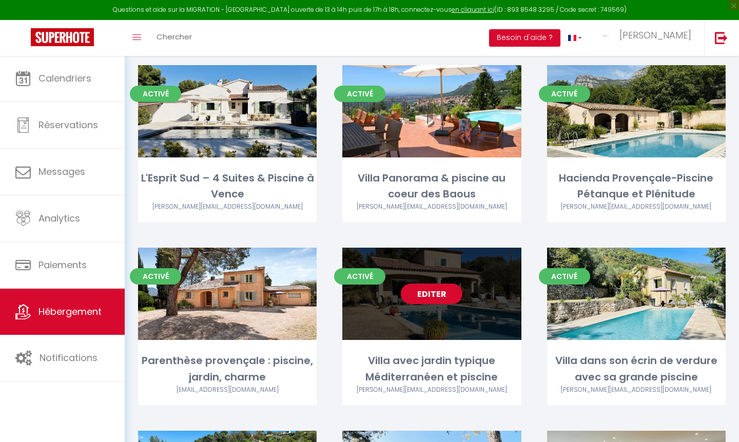
scroll to position [251, 0]
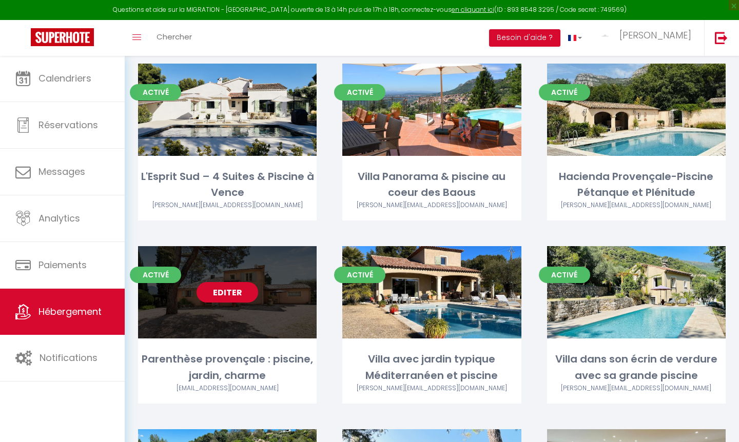
click at [230, 293] on link "Editer" at bounding box center [228, 292] width 62 height 21
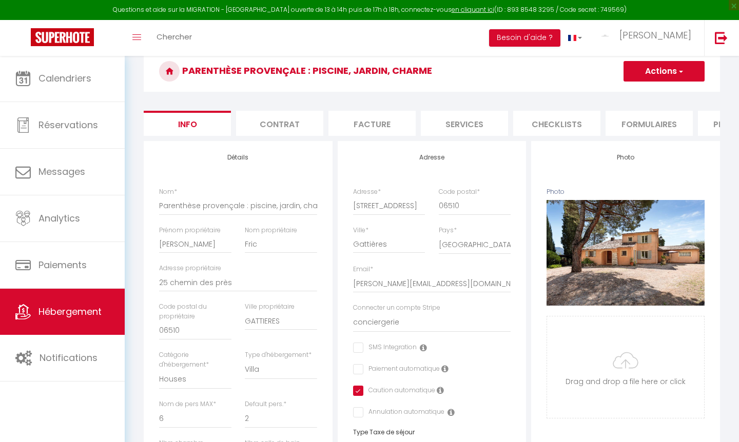
scroll to position [21, 0]
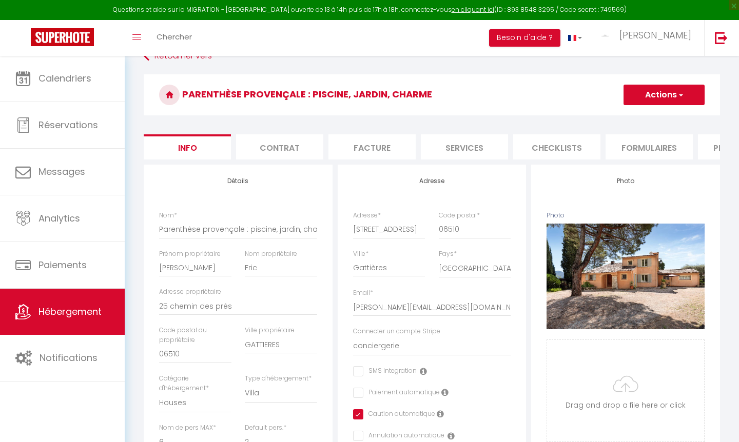
click at [642, 148] on li "Formulaires" at bounding box center [649, 146] width 87 height 25
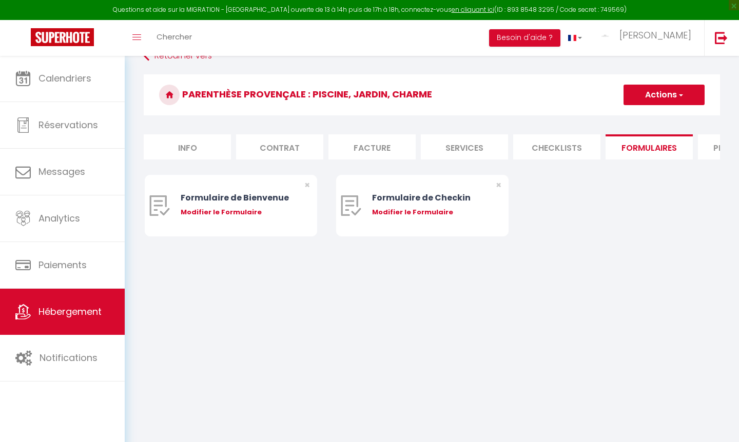
click at [707, 149] on li "Plateformes" at bounding box center [741, 146] width 87 height 25
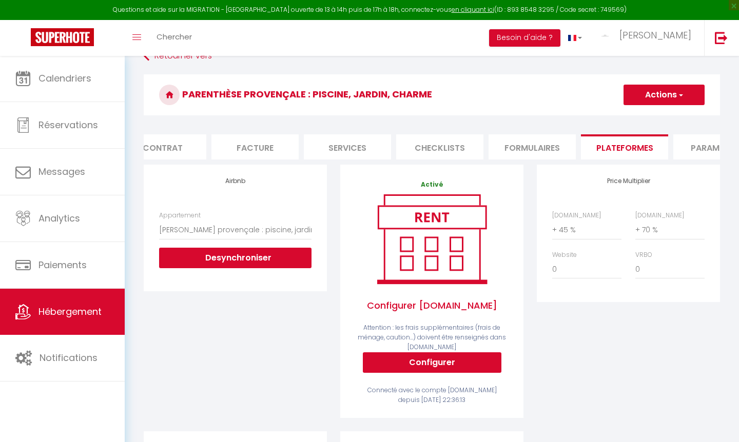
scroll to position [0, 170]
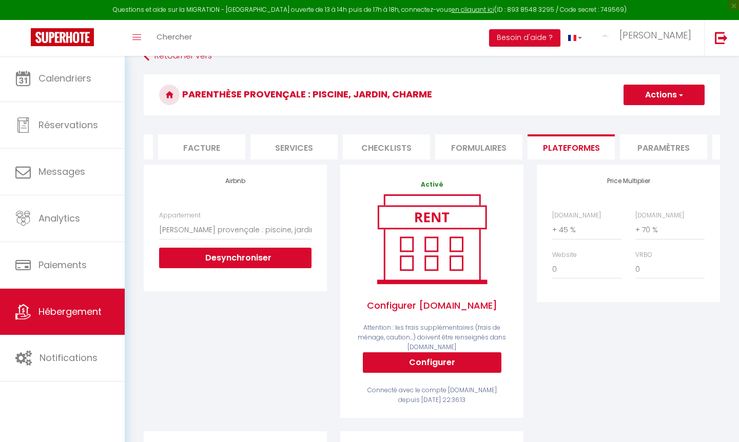
click at [646, 143] on li "Paramètres" at bounding box center [663, 146] width 87 height 25
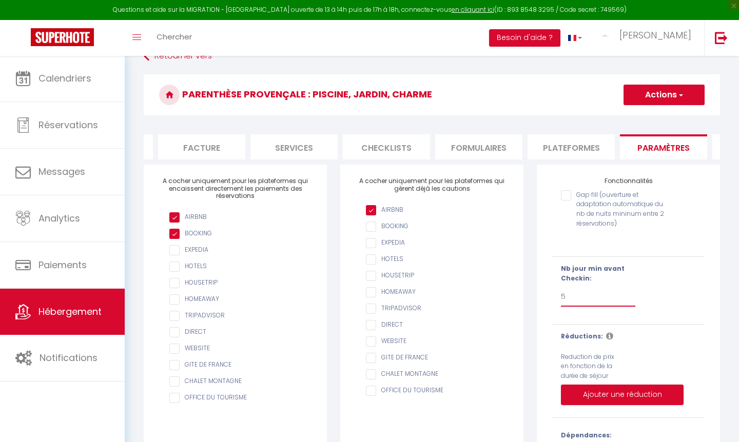
click at [674, 99] on button "Actions" at bounding box center [664, 95] width 81 height 21
click at [667, 115] on input "Enregistrer" at bounding box center [652, 117] width 38 height 10
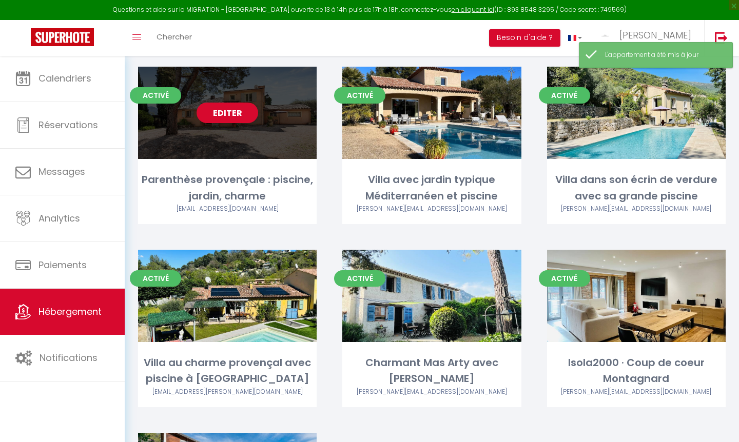
scroll to position [447, 0]
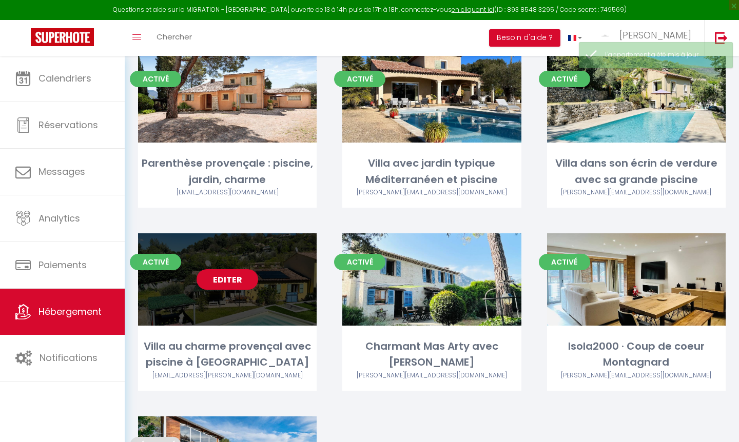
click at [231, 283] on link "Editer" at bounding box center [228, 279] width 62 height 21
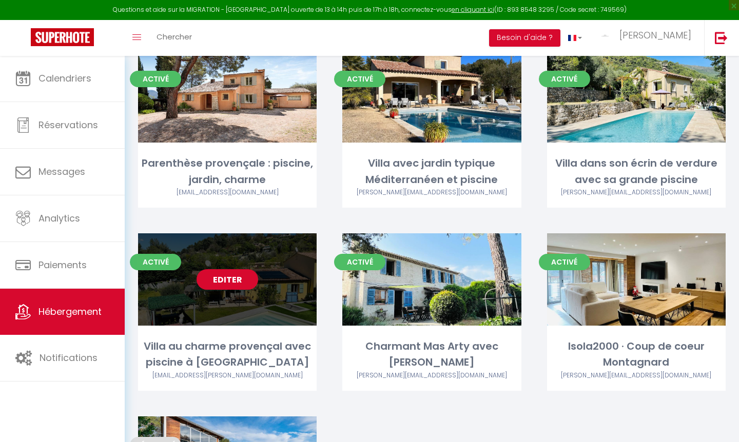
click at [231, 283] on link "Editer" at bounding box center [228, 279] width 62 height 21
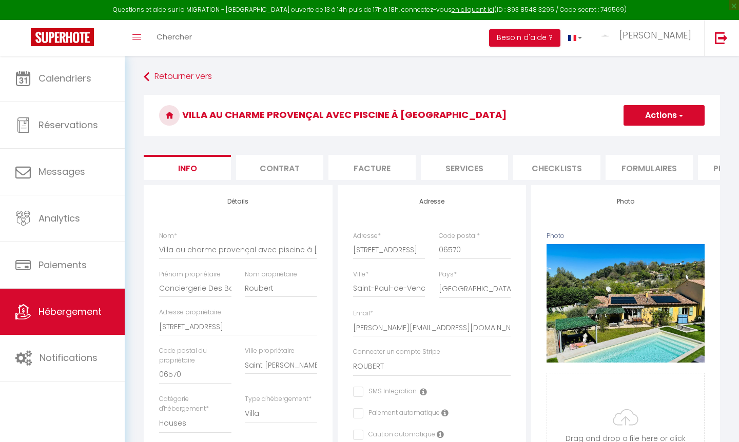
click at [671, 112] on button "Actions" at bounding box center [664, 115] width 81 height 21
click at [535, 174] on li "Checklists" at bounding box center [556, 167] width 87 height 25
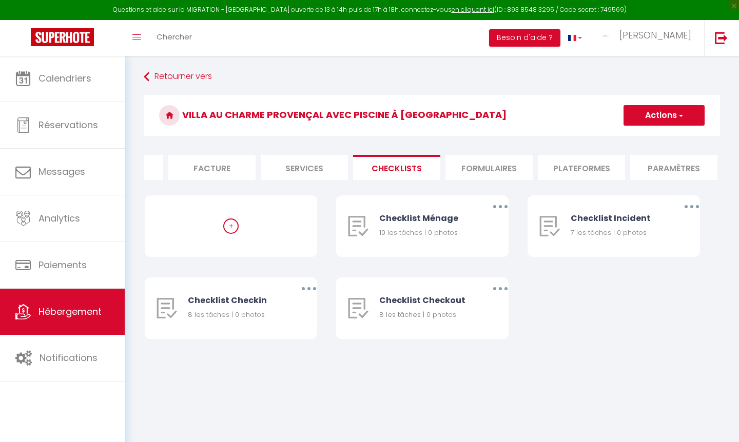
scroll to position [0, 162]
click at [533, 169] on ul "Info Contrat Facture Services Checklists Formulaires Plateformes Paramètres web…" at bounding box center [432, 167] width 576 height 25
click at [569, 168] on li "Plateformes" at bounding box center [579, 167] width 87 height 25
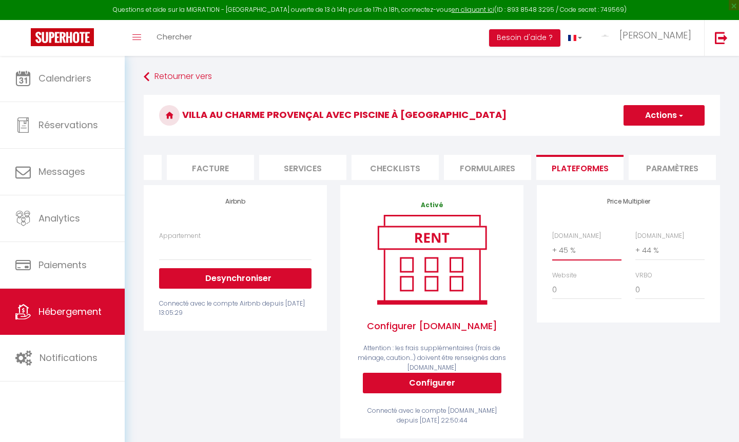
click at [669, 166] on li "Paramètres" at bounding box center [672, 167] width 87 height 25
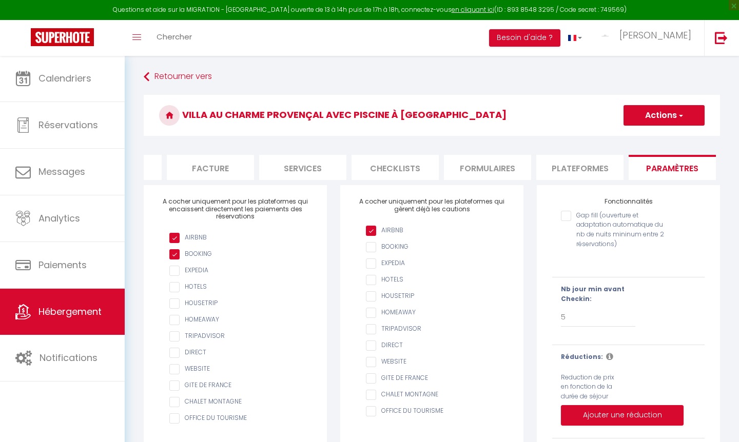
click at [578, 164] on li "Plateformes" at bounding box center [579, 167] width 87 height 25
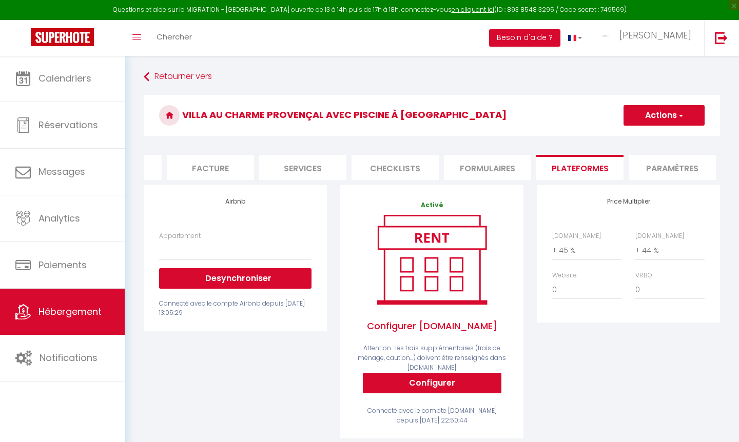
click at [667, 114] on button "Actions" at bounding box center [664, 115] width 81 height 21
click at [656, 142] on link "Enregistrer" at bounding box center [663, 137] width 81 height 13
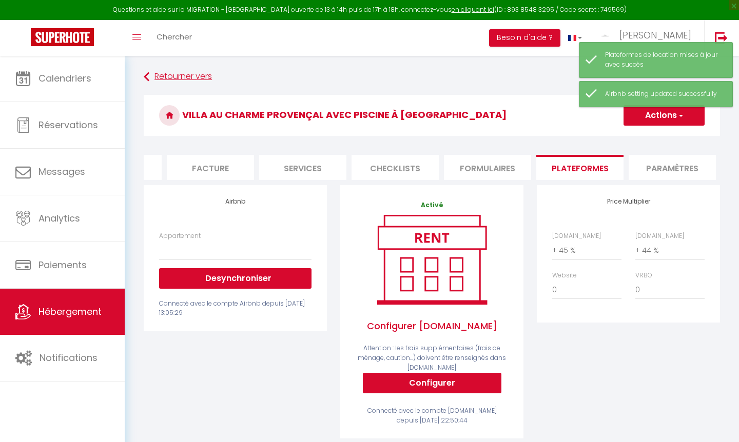
click at [198, 79] on link "Retourner vers" at bounding box center [432, 77] width 576 height 18
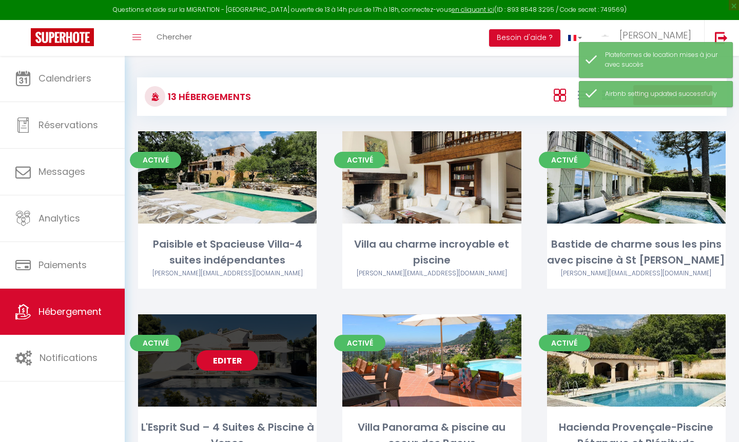
click at [231, 355] on link "Editer" at bounding box center [228, 360] width 62 height 21
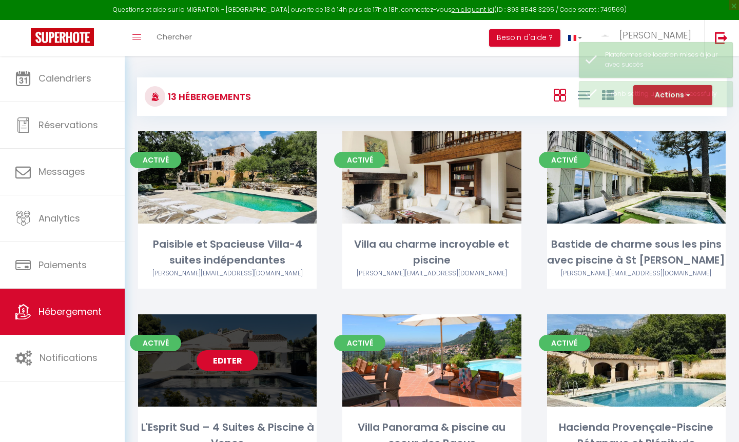
click at [231, 356] on link "Editer" at bounding box center [228, 360] width 62 height 21
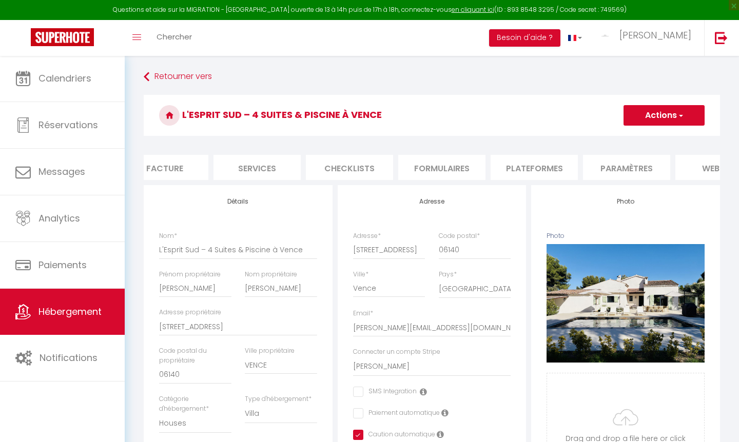
scroll to position [0, 249]
click at [508, 161] on li "Plateformes" at bounding box center [492, 167] width 87 height 25
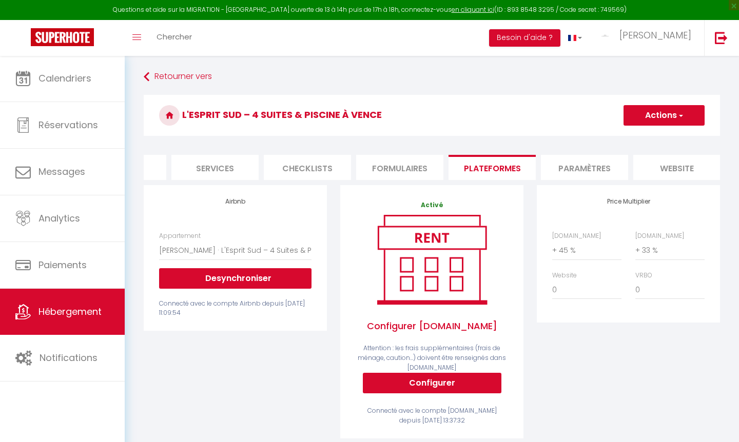
drag, startPoint x: 508, startPoint y: 161, endPoint x: 345, endPoint y: 113, distance: 170.0
click at [345, 113] on form "L'Esprit Sud – 4 Suites & Piscine à Vence Actions Enregistrer Info Contrat Fact…" at bounding box center [432, 371] width 576 height 553
click at [198, 75] on link "Retourner vers" at bounding box center [432, 77] width 576 height 18
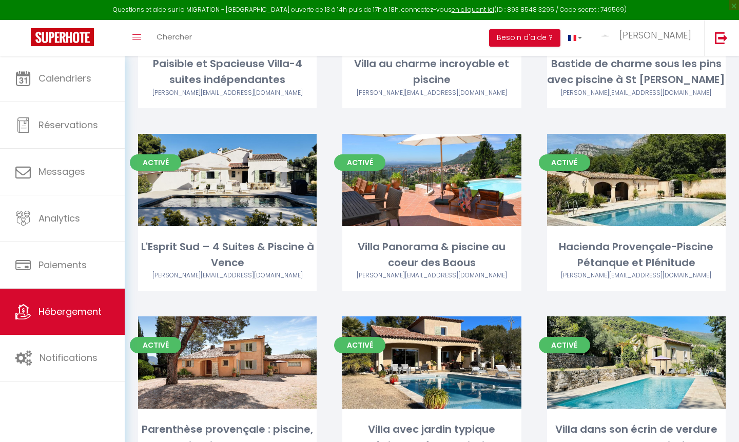
scroll to position [184, 0]
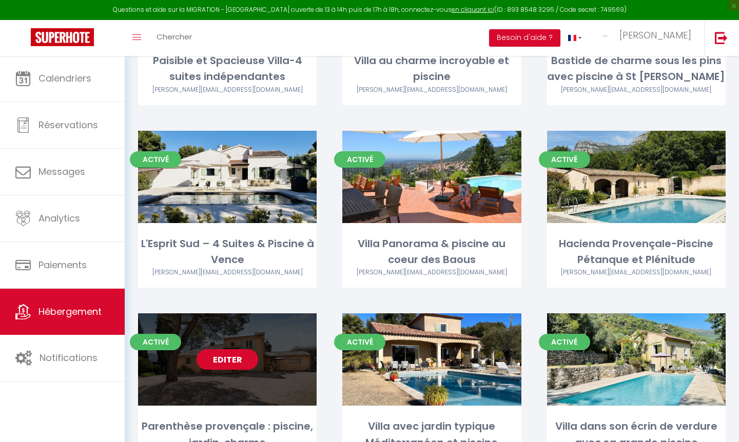
click at [245, 355] on link "Editer" at bounding box center [228, 359] width 62 height 21
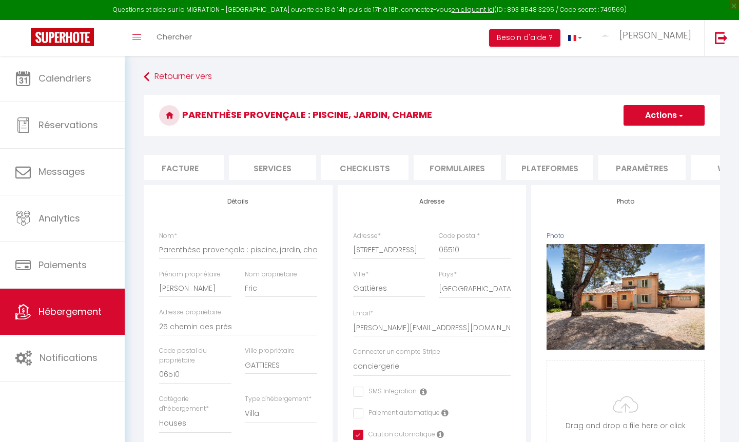
scroll to position [0, 240]
click at [510, 166] on li "Plateformes" at bounding box center [501, 167] width 87 height 25
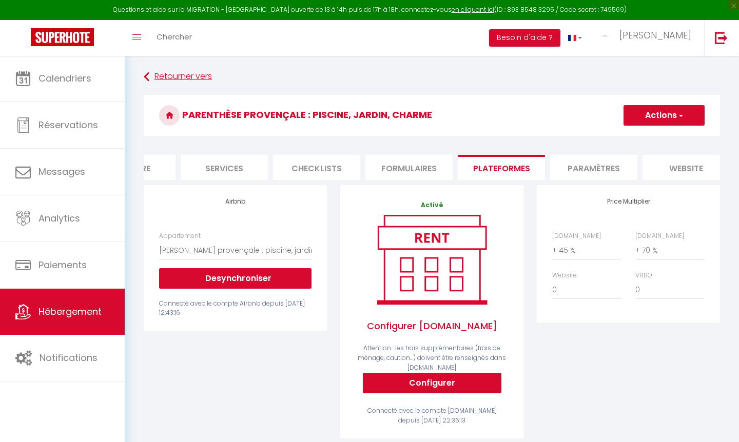
click at [173, 75] on link "Retourner vers" at bounding box center [432, 77] width 576 height 18
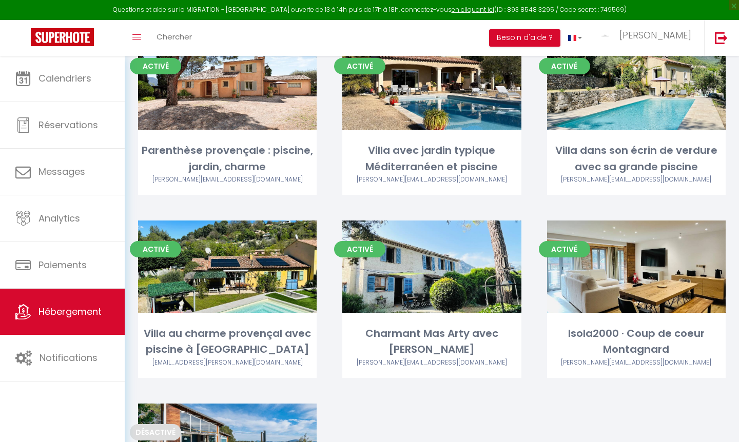
scroll to position [461, 0]
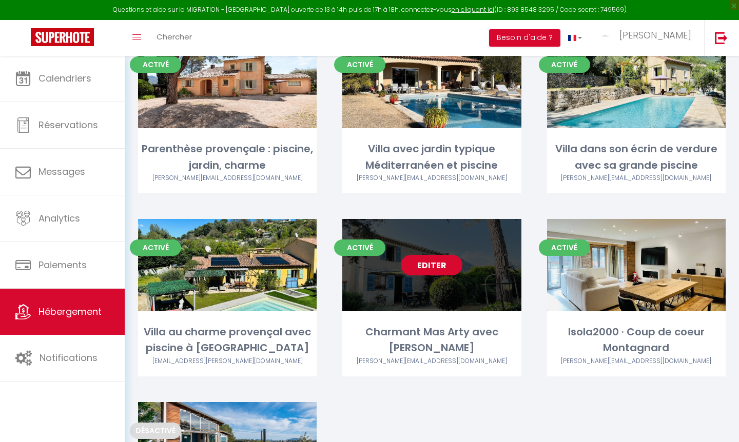
click at [443, 262] on link "Editer" at bounding box center [432, 265] width 62 height 21
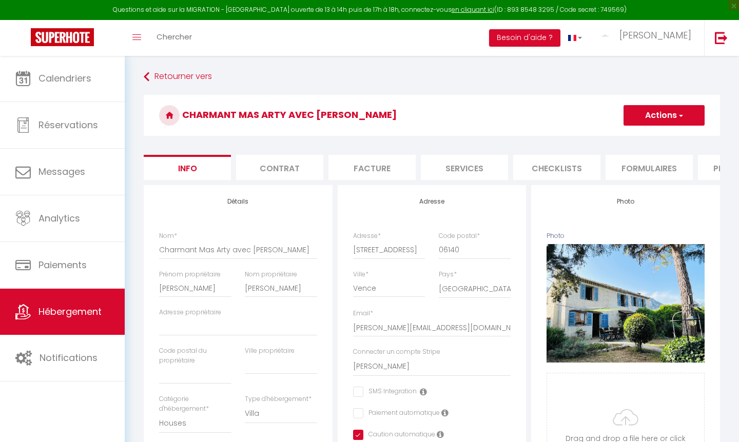
click at [628, 166] on li "Formulaires" at bounding box center [649, 167] width 87 height 25
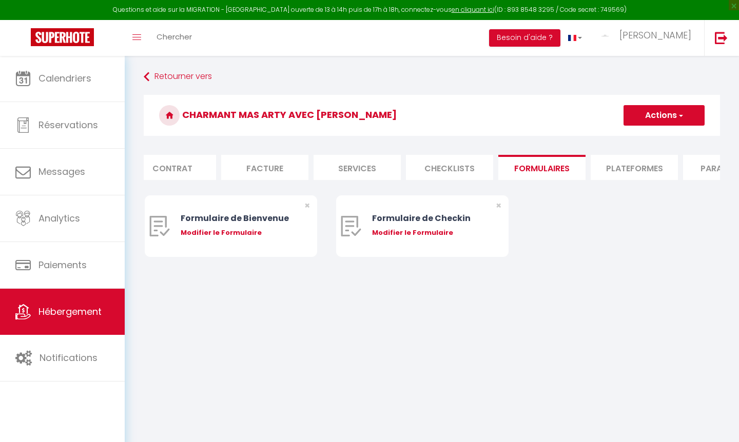
scroll to position [0, 128]
click at [628, 165] on li "Plateformes" at bounding box center [613, 167] width 87 height 25
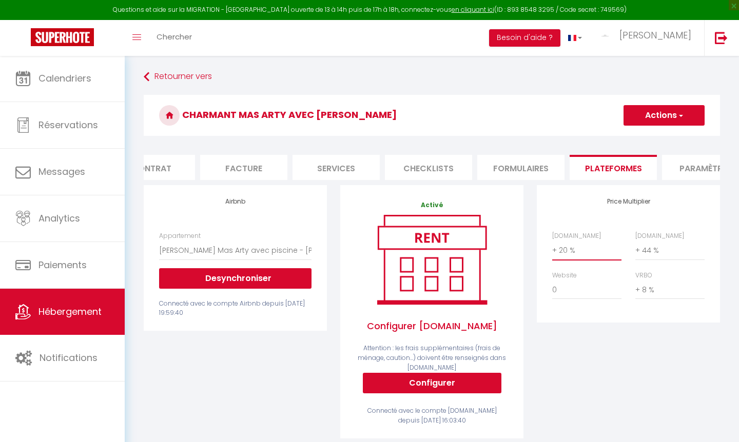
click at [667, 106] on button "Actions" at bounding box center [664, 115] width 81 height 21
click at [664, 135] on link "Enregistrer" at bounding box center [663, 137] width 81 height 13
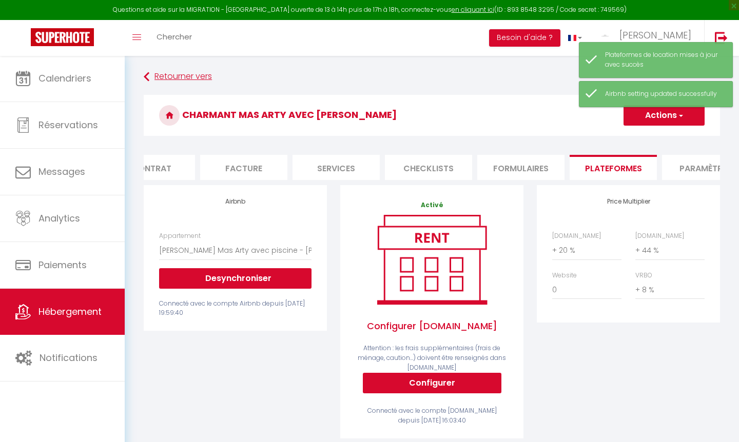
click at [196, 73] on link "Retourner vers" at bounding box center [432, 77] width 576 height 18
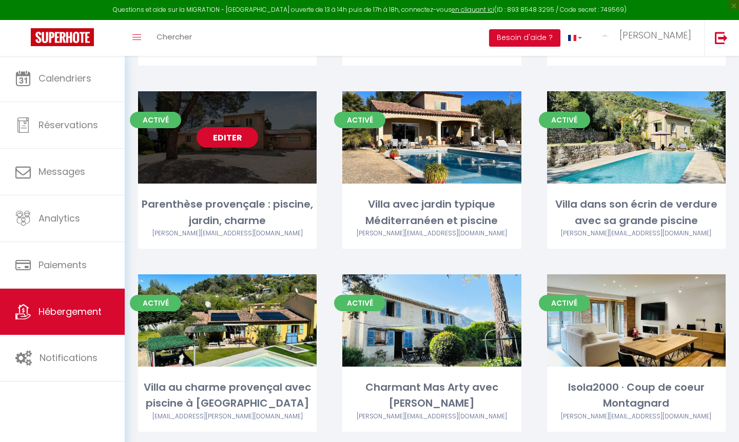
scroll to position [446, 0]
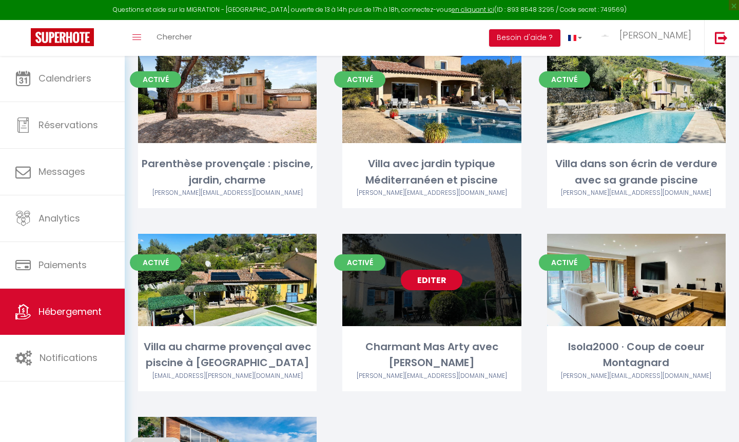
click at [454, 283] on link "Editer" at bounding box center [432, 280] width 62 height 21
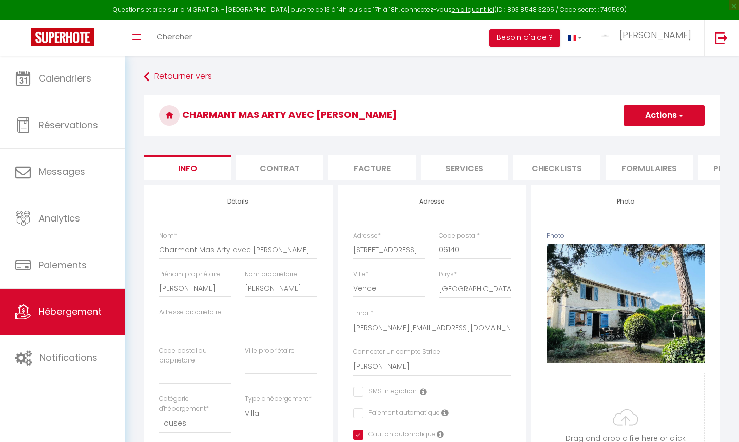
click at [685, 164] on li "Formulaires" at bounding box center [649, 167] width 87 height 25
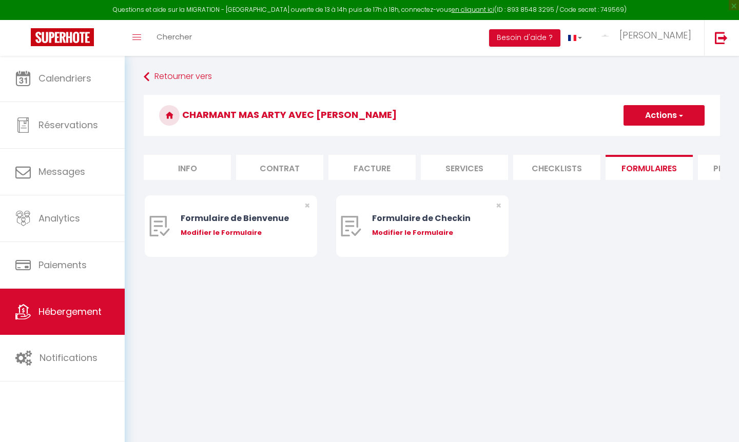
click at [706, 167] on li "Plateformes" at bounding box center [741, 167] width 87 height 25
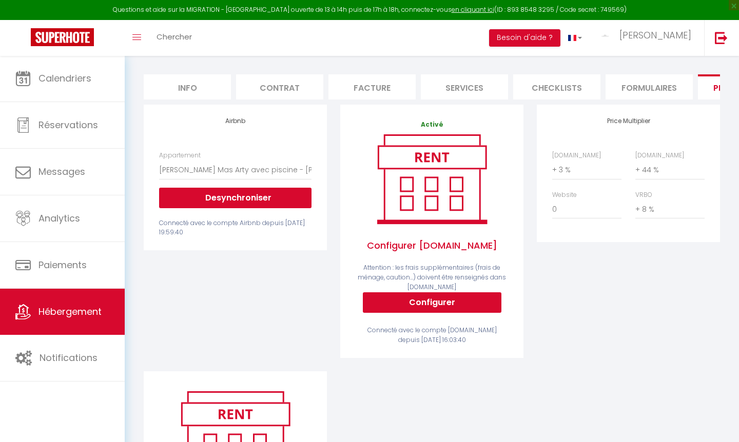
scroll to position [82, 0]
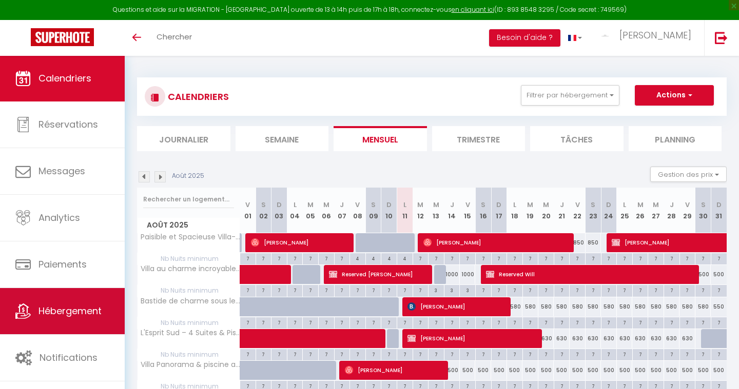
click at [89, 321] on link "Hébergement" at bounding box center [62, 311] width 125 height 46
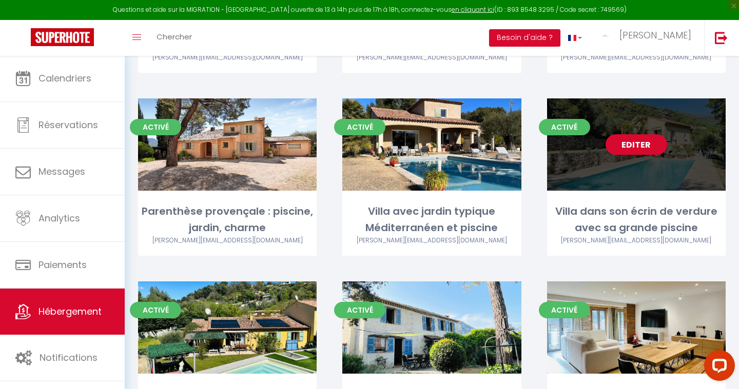
scroll to position [443, 0]
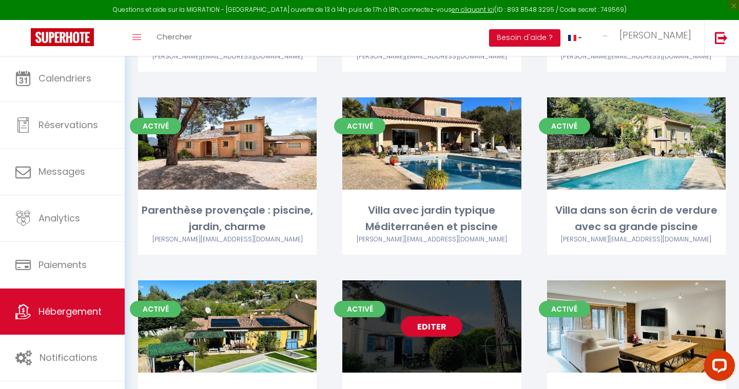
click at [436, 327] on link "Editer" at bounding box center [432, 327] width 62 height 21
select select "3"
select select "2"
select select "1"
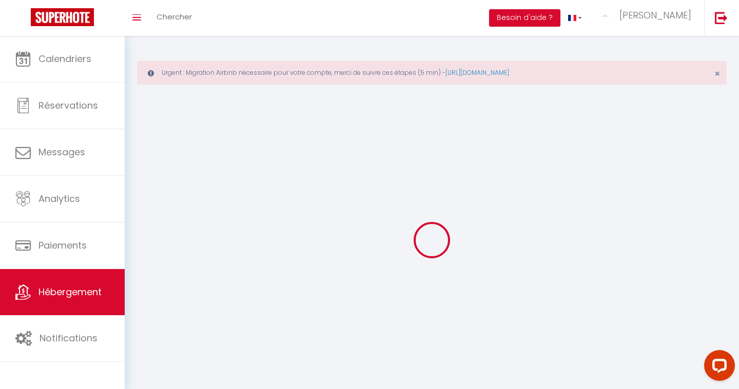
select select
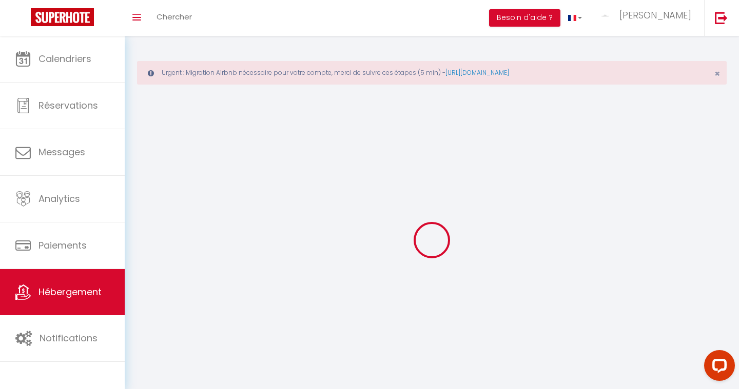
checkbox input "false"
select select
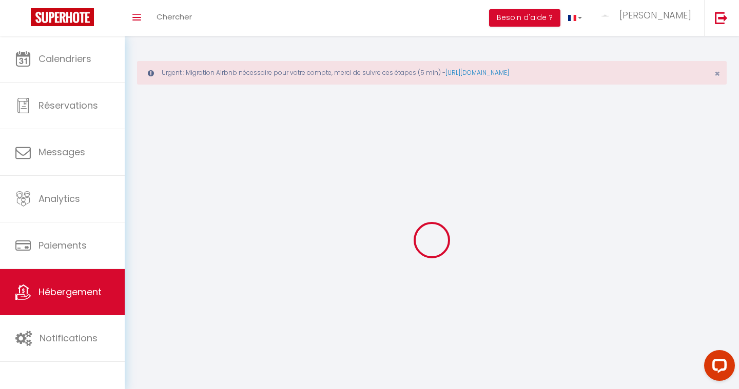
select select
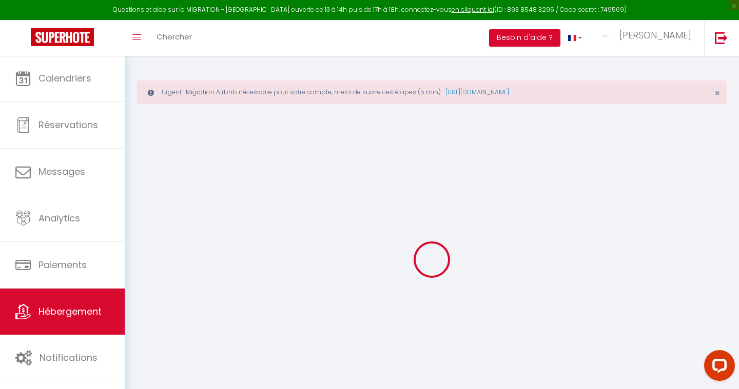
select select
checkbox input "false"
checkbox input "true"
checkbox input "false"
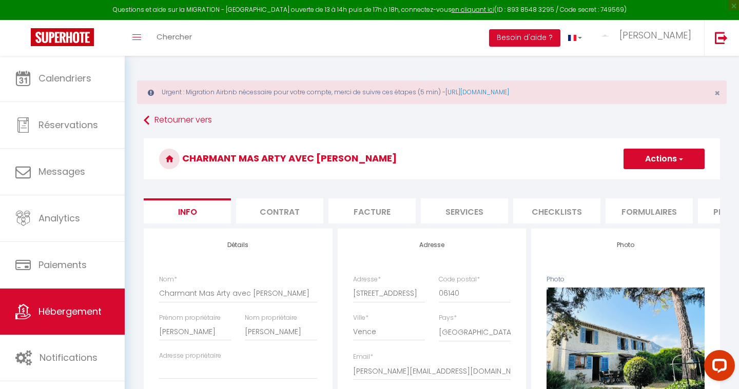
select select
checkbox input "false"
checkbox input "true"
checkbox input "false"
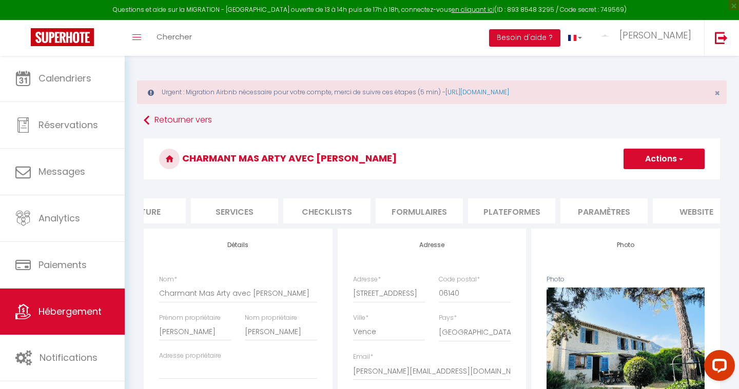
scroll to position [0, 242]
click at [586, 210] on li "Paramètres" at bounding box center [591, 211] width 87 height 25
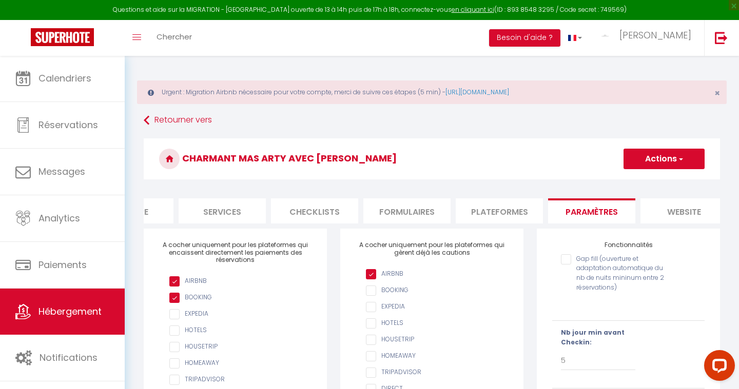
click at [524, 211] on li "Plateformes" at bounding box center [499, 211] width 87 height 25
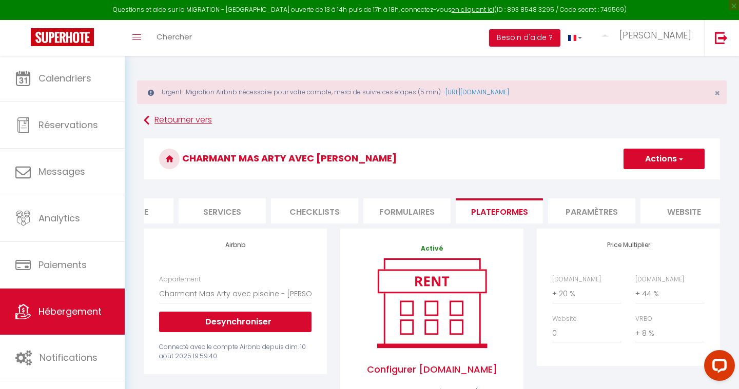
click at [196, 115] on link "Retourner vers" at bounding box center [432, 120] width 576 height 18
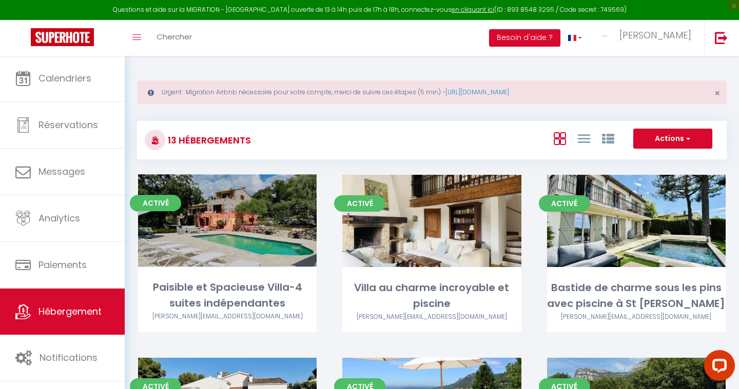
click at [231, 221] on link "Editer" at bounding box center [228, 221] width 62 height 21
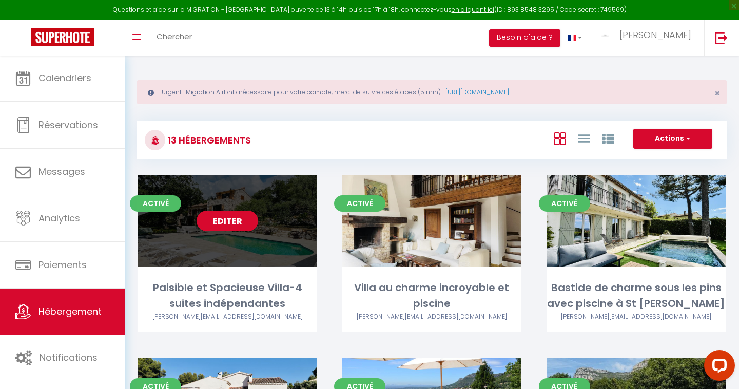
click at [231, 221] on link "Editer" at bounding box center [228, 221] width 62 height 21
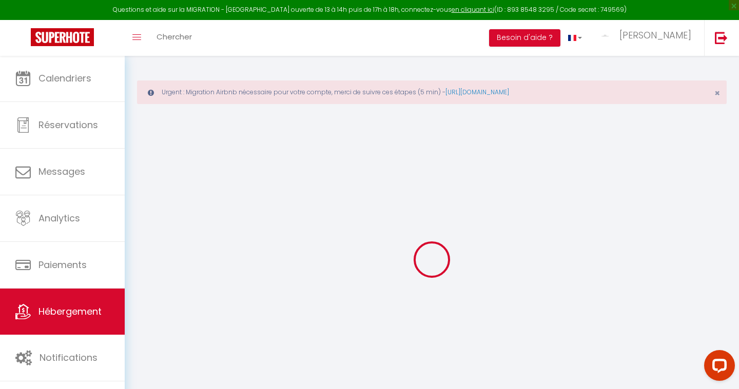
select select "+ 20 %"
select select "+ 44 %"
select select "+ 8 %"
select select
checkbox input "false"
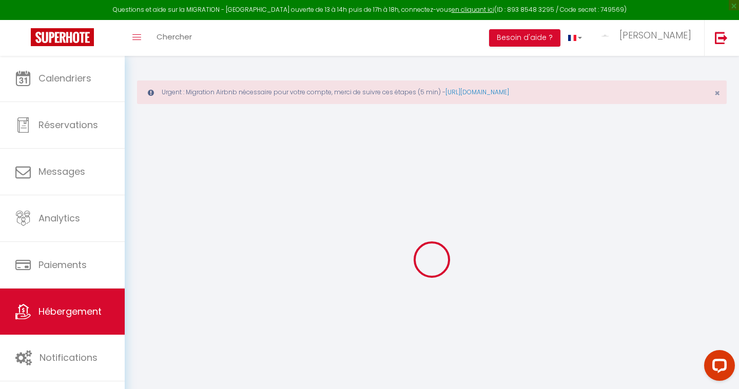
checkbox input "false"
checkbox input "true"
checkbox input "false"
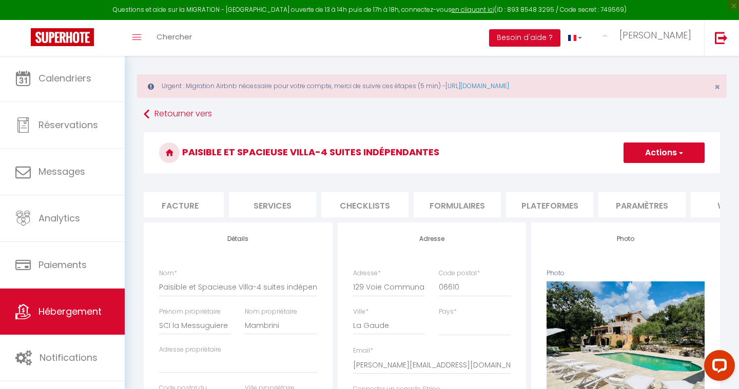
scroll to position [0, 229]
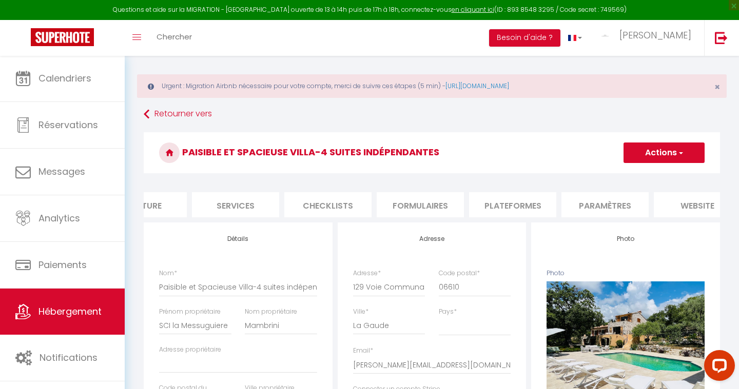
click at [515, 203] on li "Plateformes" at bounding box center [512, 204] width 87 height 25
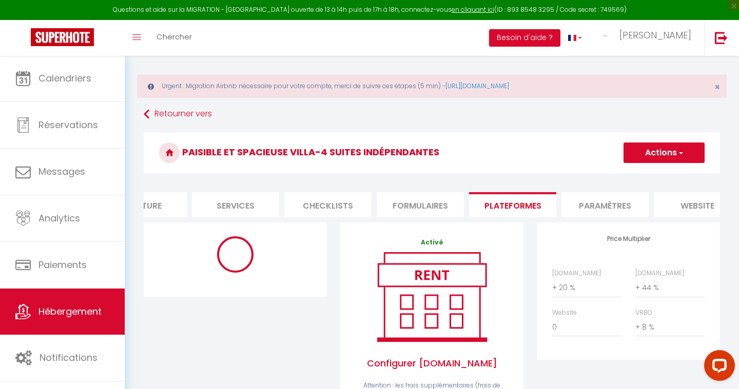
select select "3706-908024513432226961"
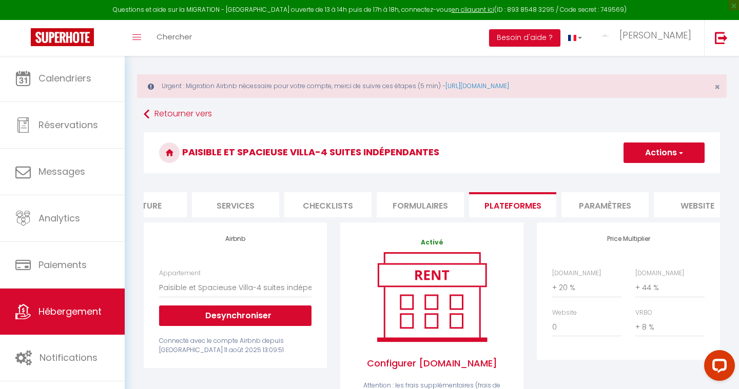
click at [597, 209] on li "Paramètres" at bounding box center [604, 204] width 87 height 25
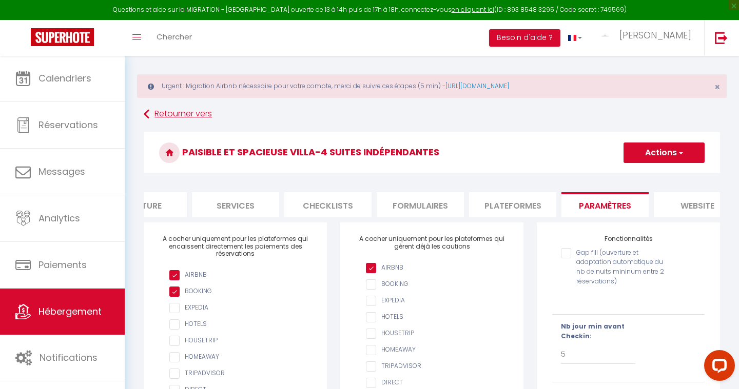
click at [183, 109] on link "Retourner vers" at bounding box center [432, 114] width 576 height 18
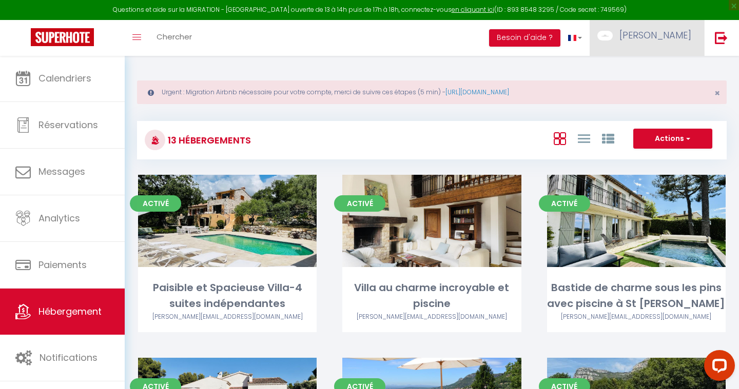
click at [674, 37] on span "[PERSON_NAME]" at bounding box center [655, 35] width 72 height 13
click at [641, 92] on link "Équipe" at bounding box center [663, 89] width 76 height 17
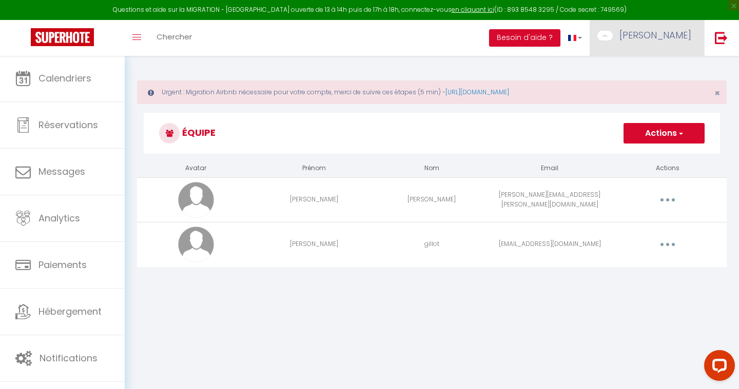
click at [674, 29] on span "[PERSON_NAME]" at bounding box center [655, 35] width 72 height 13
click at [659, 70] on link "Paramètres" at bounding box center [663, 71] width 76 height 17
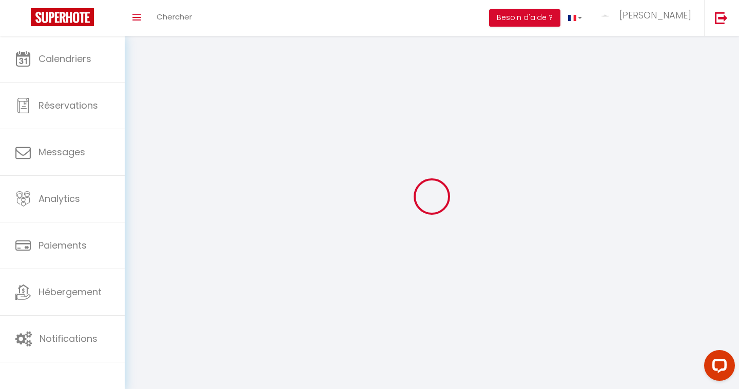
select select
select select "fr"
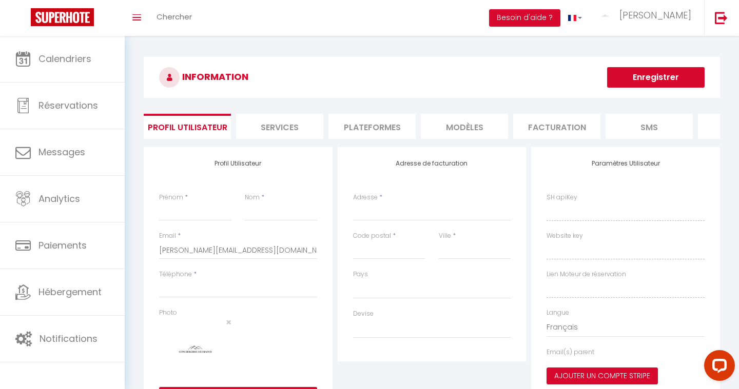
type input "[PERSON_NAME]"
type input "GILLOT"
type input "0665303603"
type input "1015 chemin de la Sablière"
type input "06640"
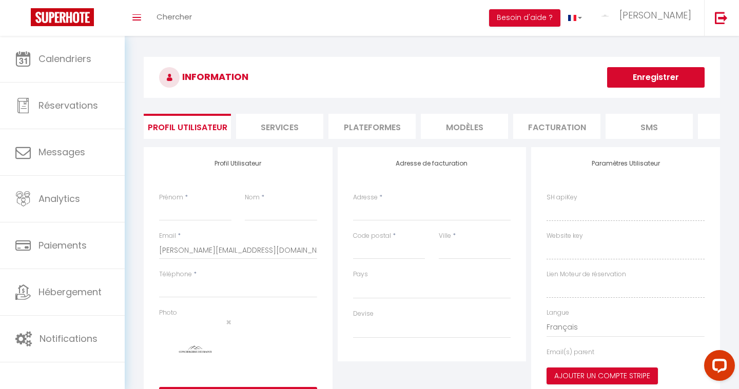
type input "Saint Jeannet"
type input "s6w4AhDqiu4oiS8jXIUF71o5E"
type input "eEoL0z5jCYooP3pg0tuNlHsbW"
type input "[URL][DOMAIN_NAME]"
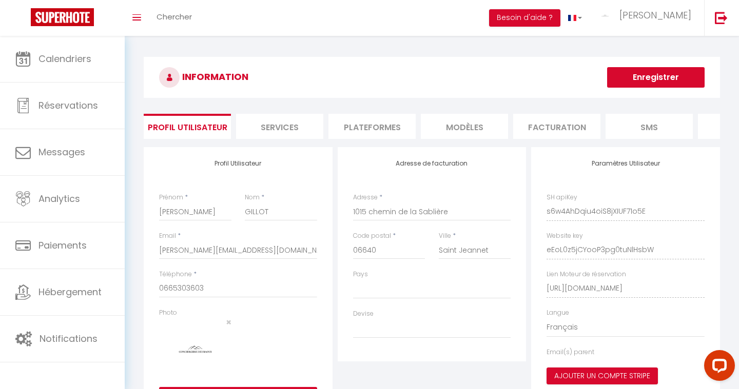
select select "28"
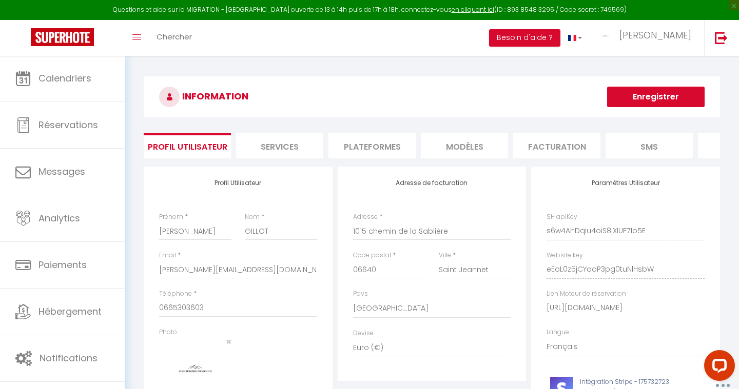
click at [539, 152] on li "Facturation" at bounding box center [556, 145] width 87 height 25
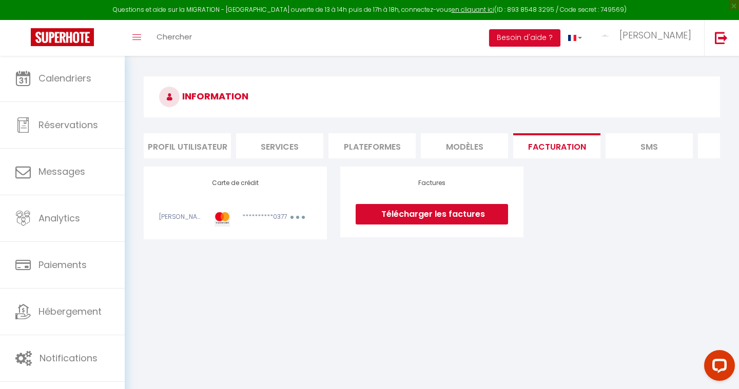
click at [381, 138] on li "Plateformes" at bounding box center [371, 145] width 87 height 25
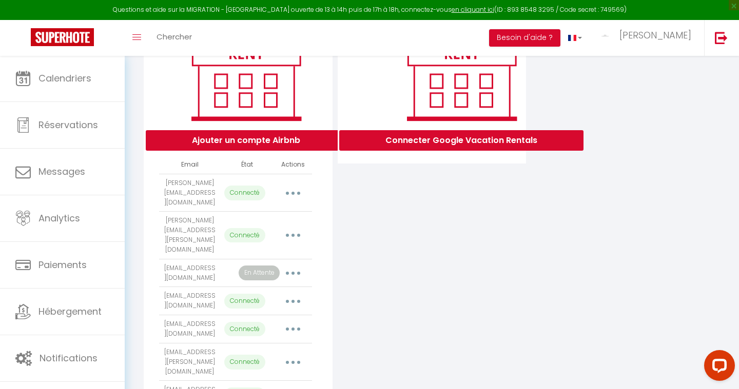
scroll to position [154, 0]
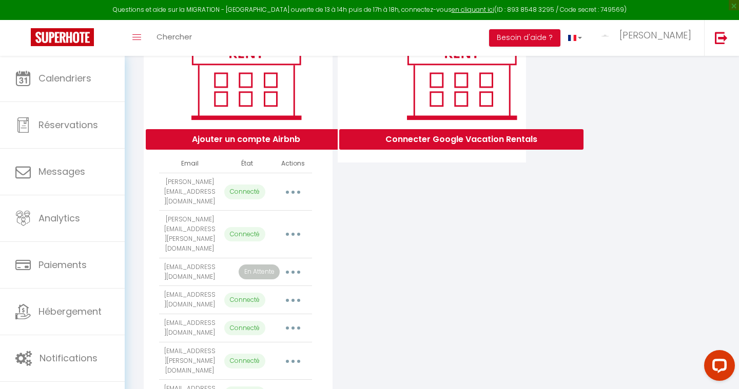
click at [289, 264] on button "button" at bounding box center [293, 272] width 29 height 16
click at [262, 287] on link "Importer les appartements" at bounding box center [247, 295] width 113 height 17
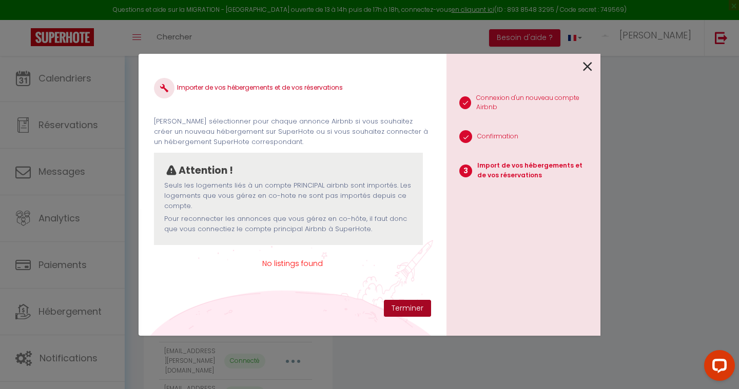
click at [395, 311] on button "Terminer" at bounding box center [407, 308] width 47 height 17
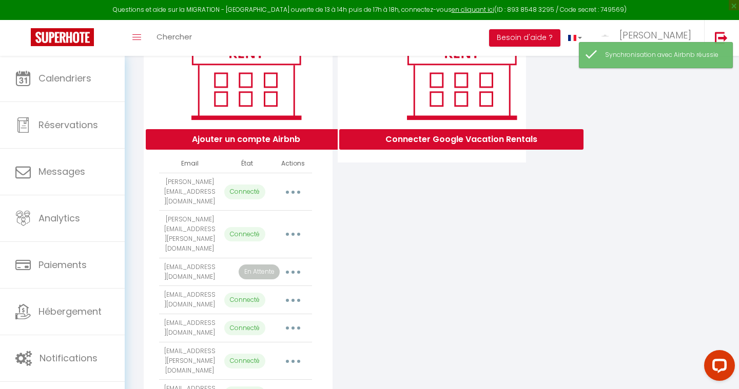
click at [306, 139] on button "Ajouter un compte Airbnb" at bounding box center [246, 139] width 201 height 21
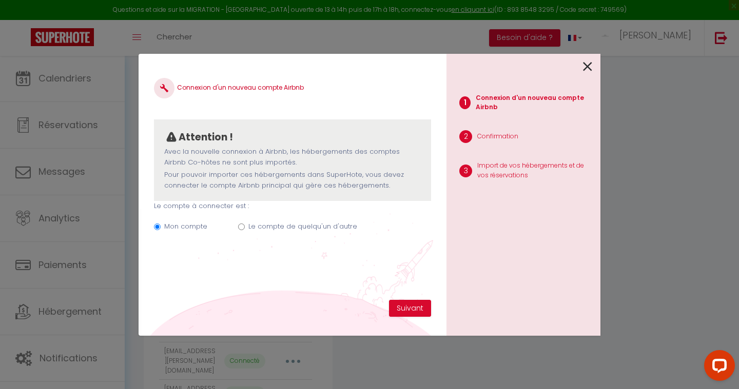
click at [588, 67] on icon at bounding box center [587, 66] width 9 height 15
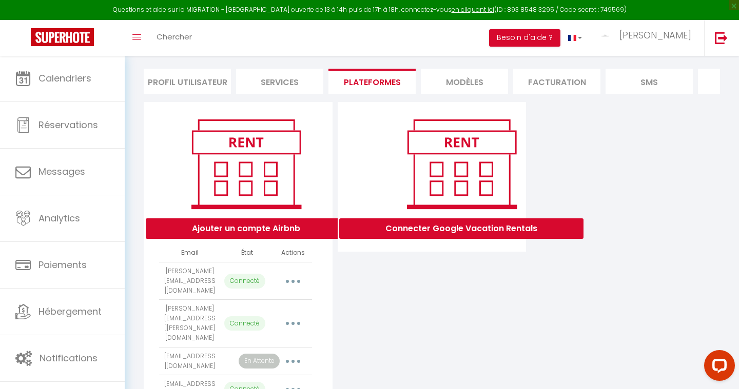
scroll to position [0, 0]
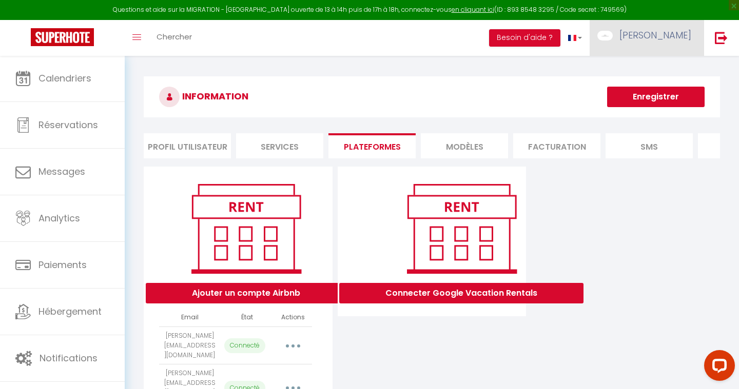
click at [663, 41] on span "[PERSON_NAME]" at bounding box center [655, 35] width 72 height 13
click at [637, 72] on icon at bounding box center [635, 71] width 7 height 7
click at [191, 144] on li "Profil Utilisateur" at bounding box center [187, 145] width 87 height 25
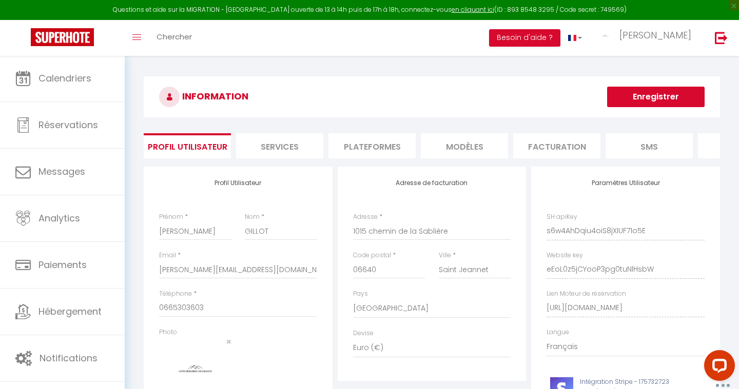
click at [290, 138] on li "Services" at bounding box center [279, 145] width 87 height 25
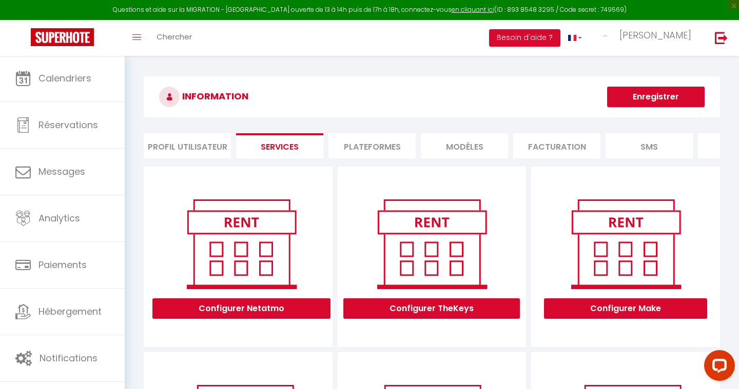
click at [379, 137] on li "Plateformes" at bounding box center [371, 145] width 87 height 25
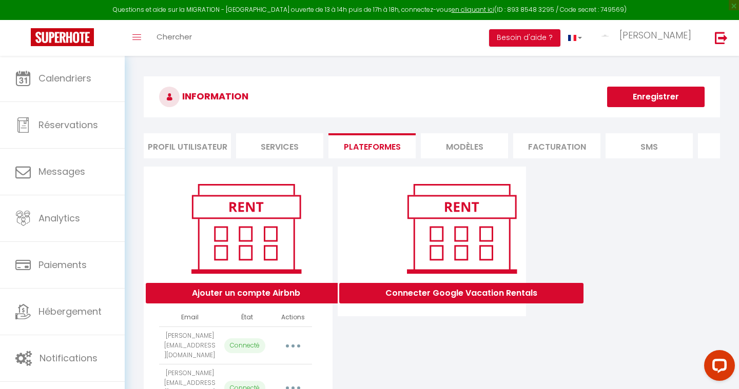
click at [464, 149] on li "MODÈLES" at bounding box center [464, 145] width 87 height 25
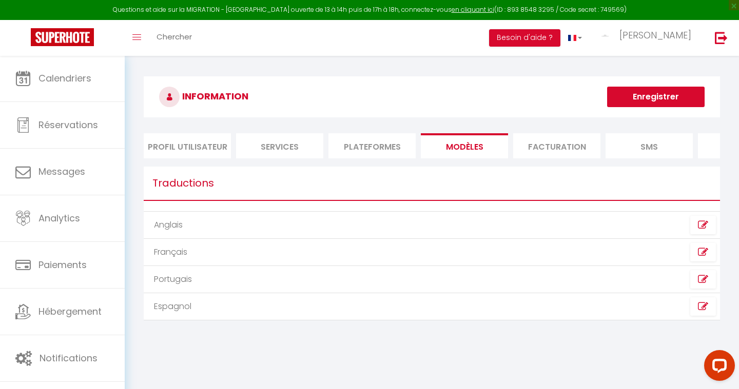
click at [568, 139] on li "Facturation" at bounding box center [556, 145] width 87 height 25
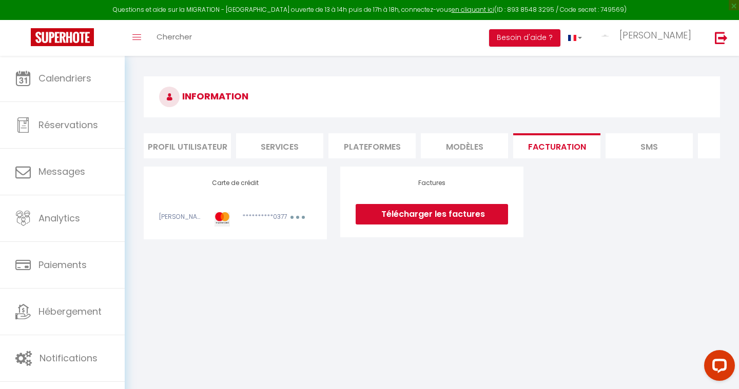
click at [196, 141] on li "Profil Utilisateur" at bounding box center [187, 145] width 87 height 25
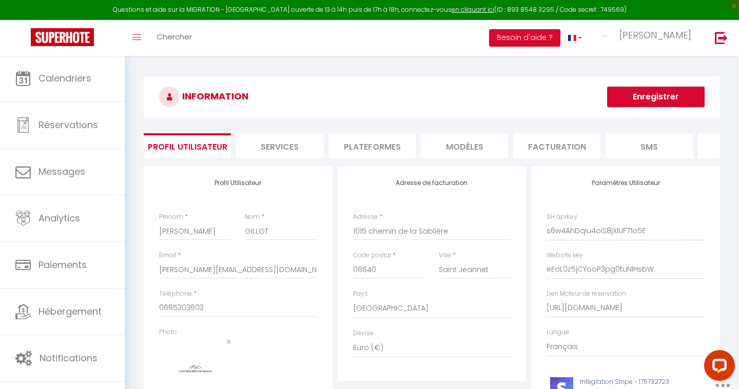
click at [573, 153] on li "Facturation" at bounding box center [556, 145] width 87 height 25
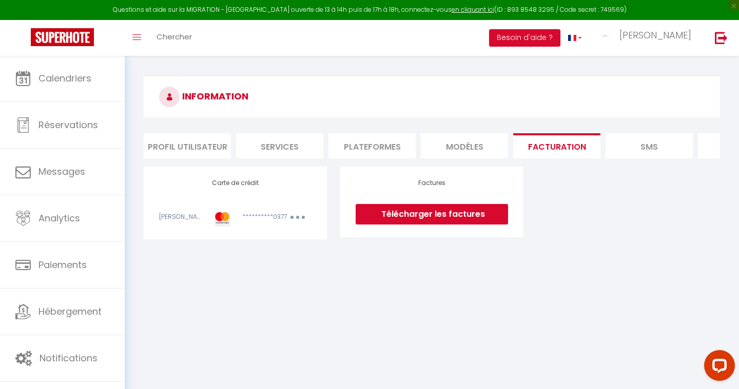
click at [403, 141] on li "Plateformes" at bounding box center [371, 145] width 87 height 25
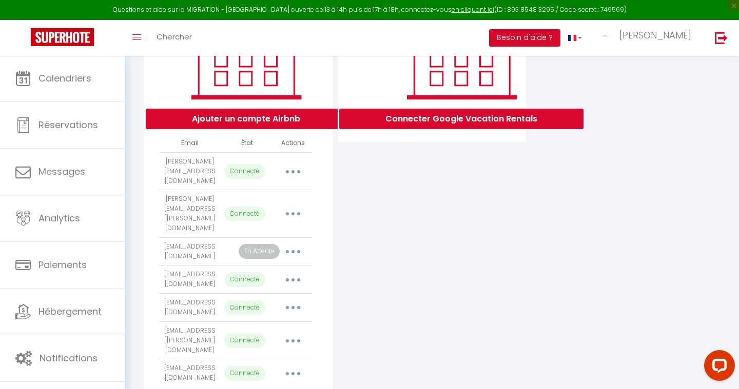
scroll to position [192, 0]
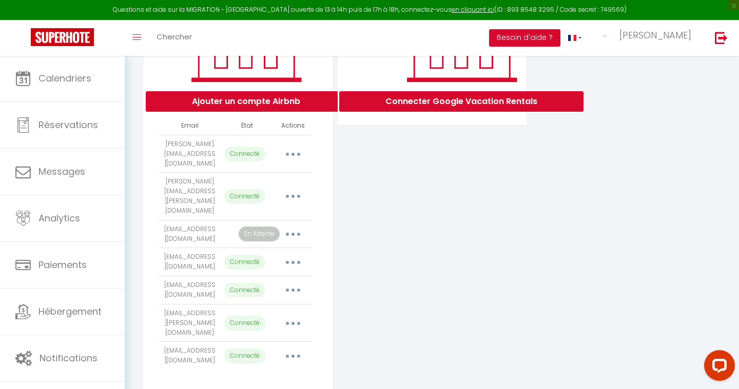
click at [293, 233] on icon "button" at bounding box center [292, 234] width 3 height 3
click at [263, 249] on link "Importer les appartements" at bounding box center [247, 257] width 113 height 17
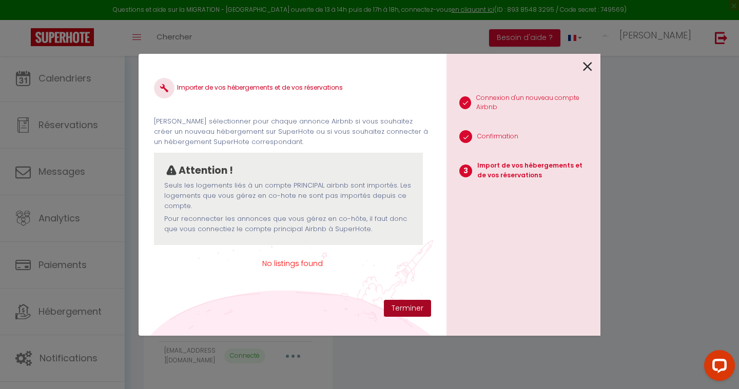
click at [394, 313] on button "Terminer" at bounding box center [407, 308] width 47 height 17
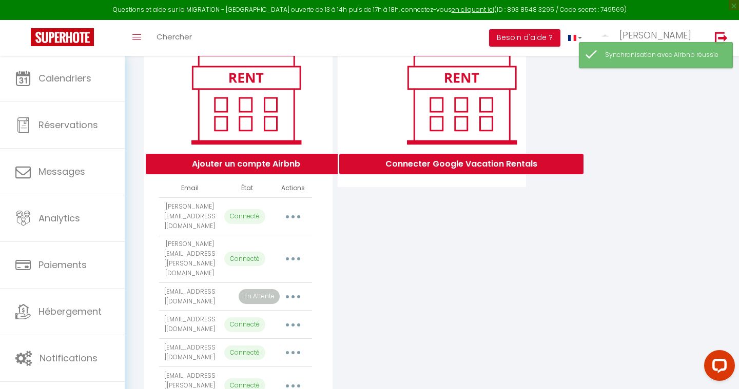
scroll to position [130, 0]
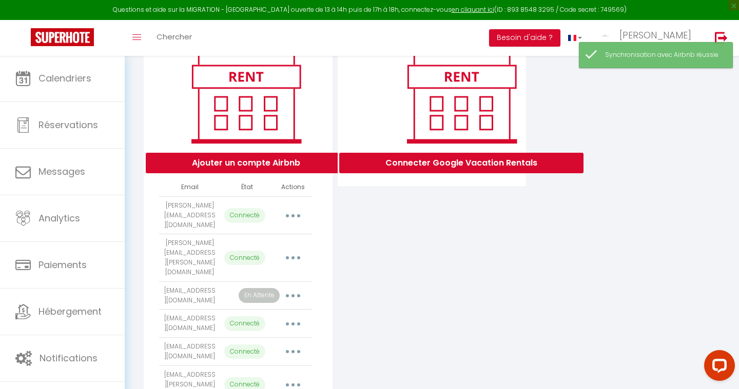
click at [253, 164] on button "Ajouter un compte Airbnb" at bounding box center [246, 163] width 201 height 21
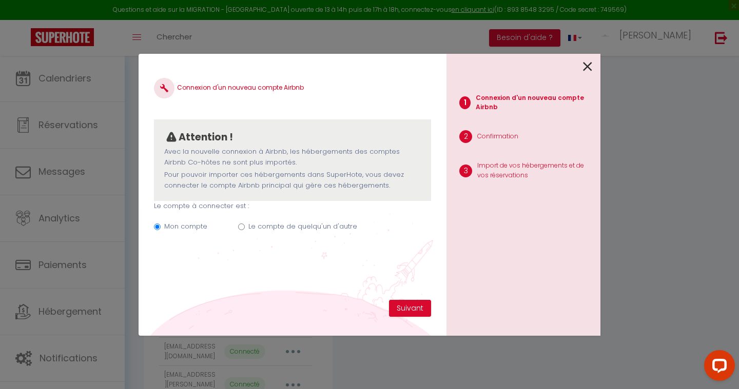
click at [243, 225] on input "Le compte de quelqu'un d'autre" at bounding box center [241, 227] width 7 height 7
radio input "true"
radio input "false"
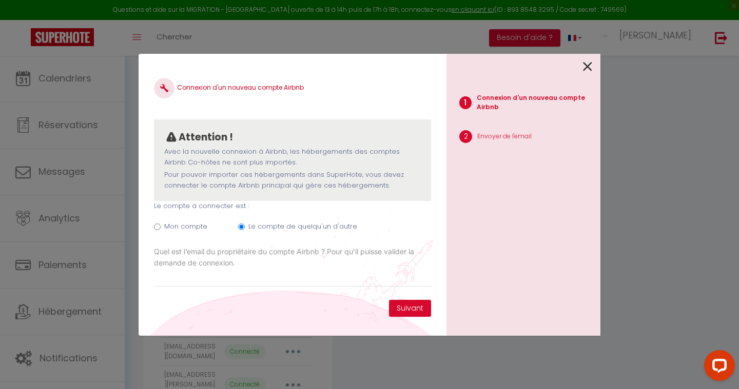
click at [588, 65] on icon at bounding box center [587, 66] width 9 height 15
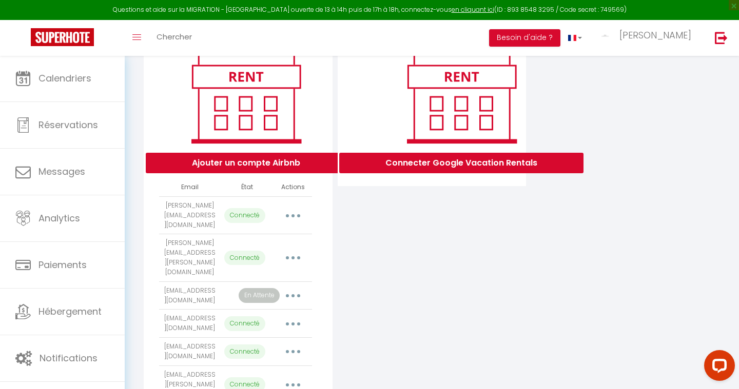
click at [291, 288] on button "button" at bounding box center [293, 296] width 29 height 16
click at [237, 329] on link "Supprimer" at bounding box center [247, 337] width 113 height 17
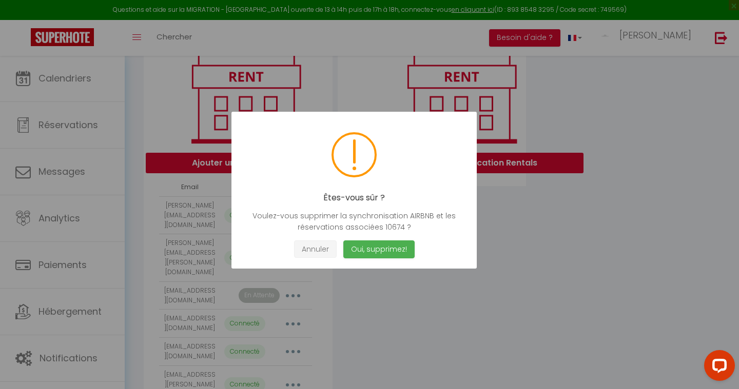
click at [316, 249] on button "Annuler" at bounding box center [315, 250] width 43 height 18
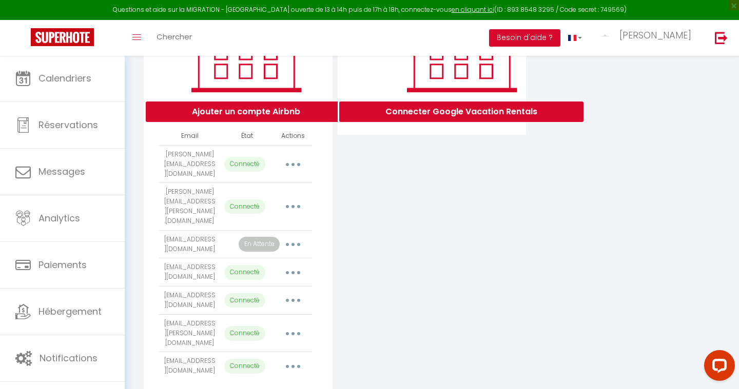
scroll to position [180, 0]
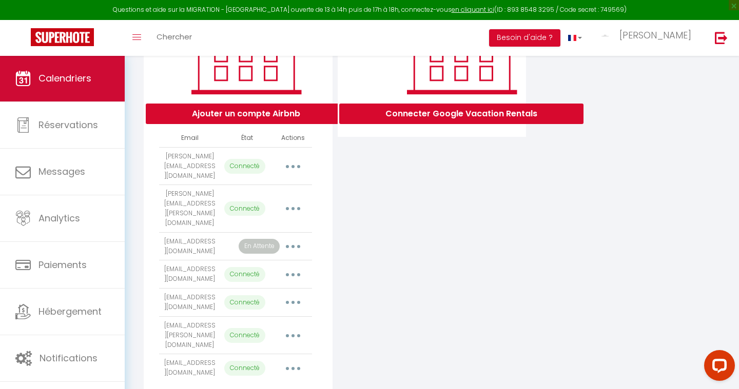
click at [60, 93] on link "Calendriers" at bounding box center [62, 78] width 125 height 46
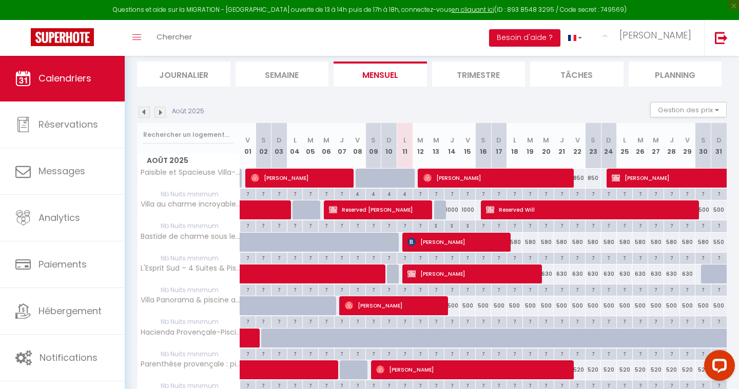
scroll to position [127, 0]
